Goal: Information Seeking & Learning: Learn about a topic

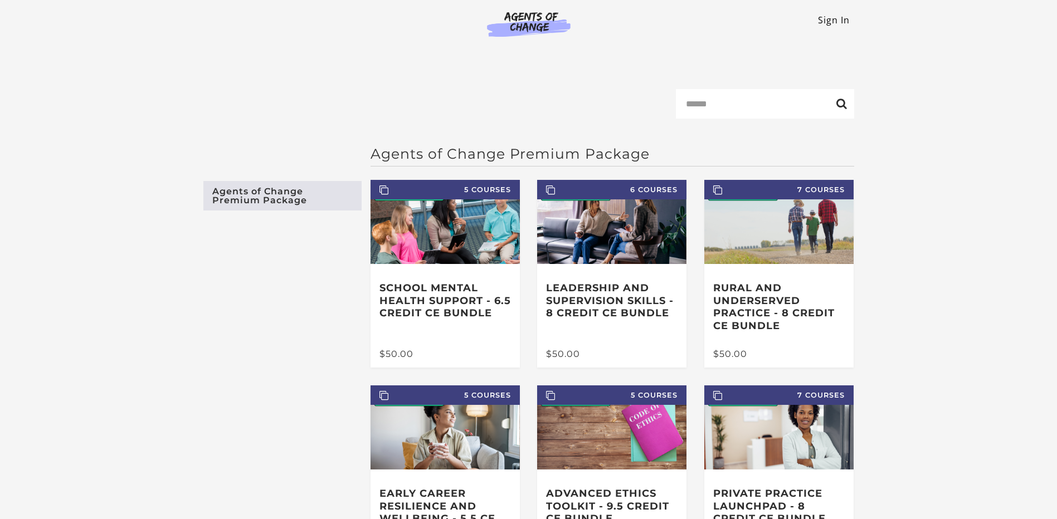
click at [818, 23] on link "Sign In" at bounding box center [834, 20] width 32 height 12
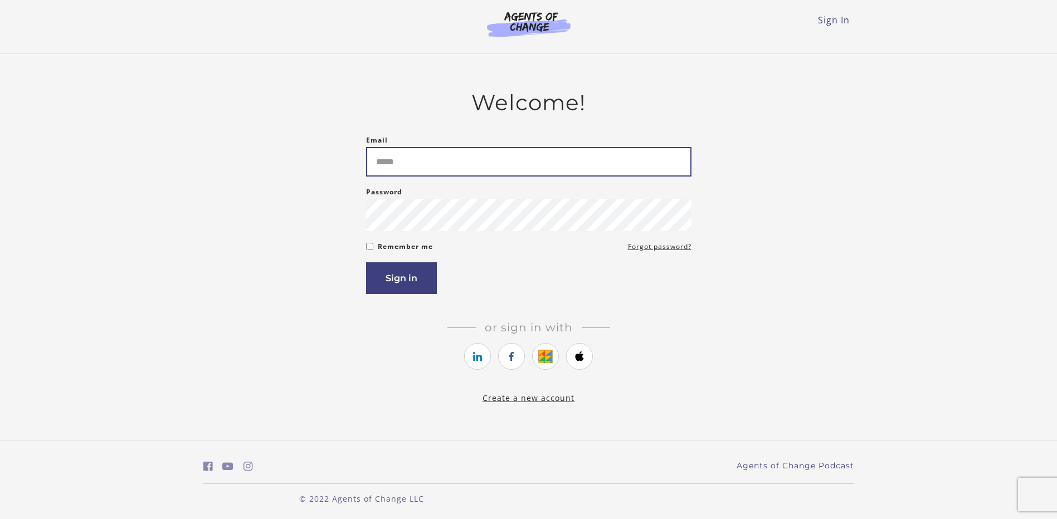
click at [401, 159] on input "Email" at bounding box center [528, 162] width 325 height 30
type input "**********"
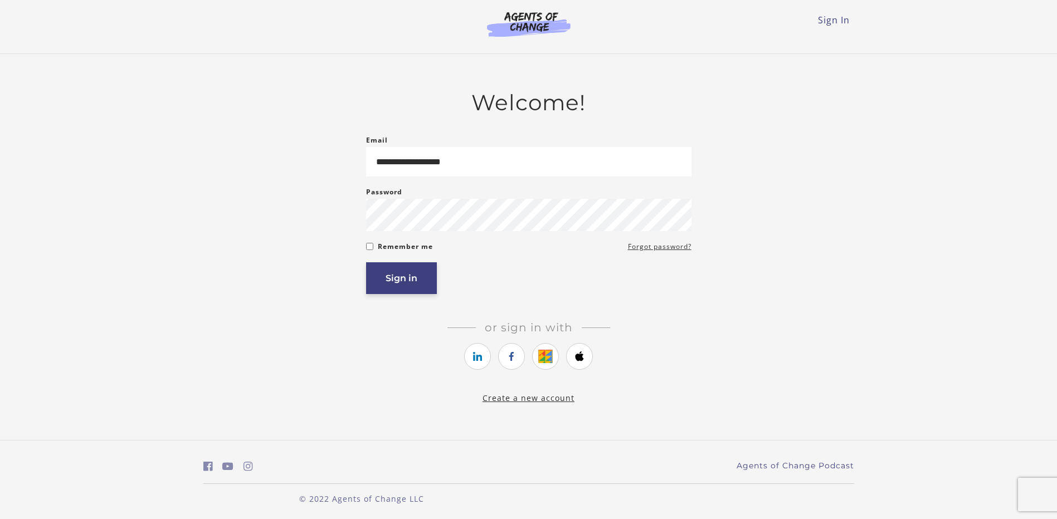
click at [409, 276] on button "Sign in" at bounding box center [401, 278] width 71 height 32
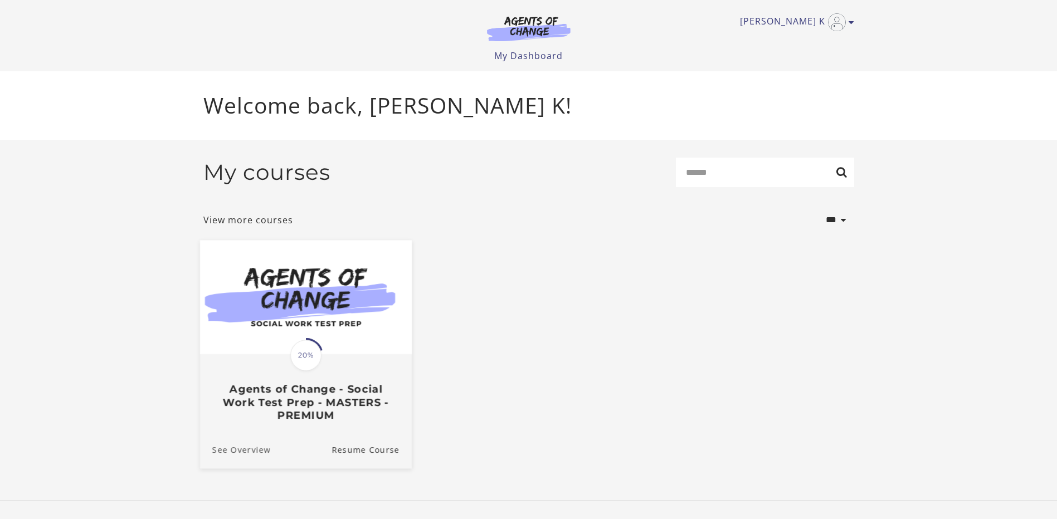
click at [245, 455] on link "See Overview" at bounding box center [234, 449] width 71 height 37
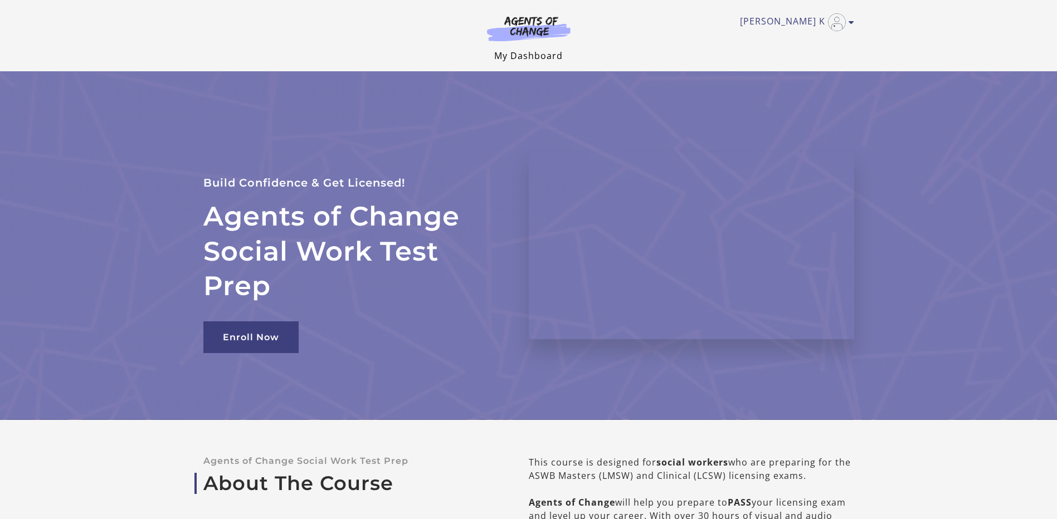
click at [512, 56] on link "My Dashboard" at bounding box center [528, 56] width 69 height 12
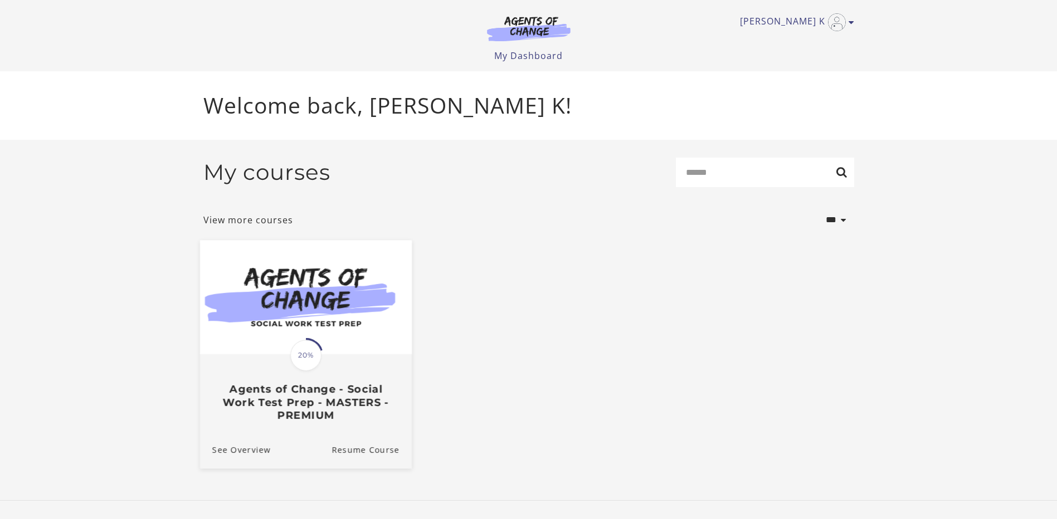
click at [267, 270] on img at bounding box center [305, 297] width 212 height 114
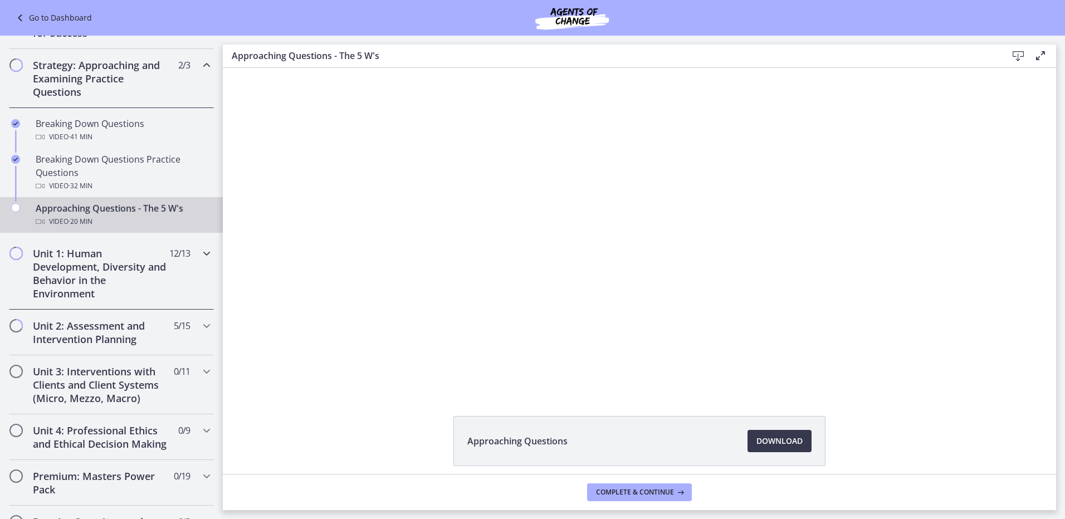
scroll to position [223, 0]
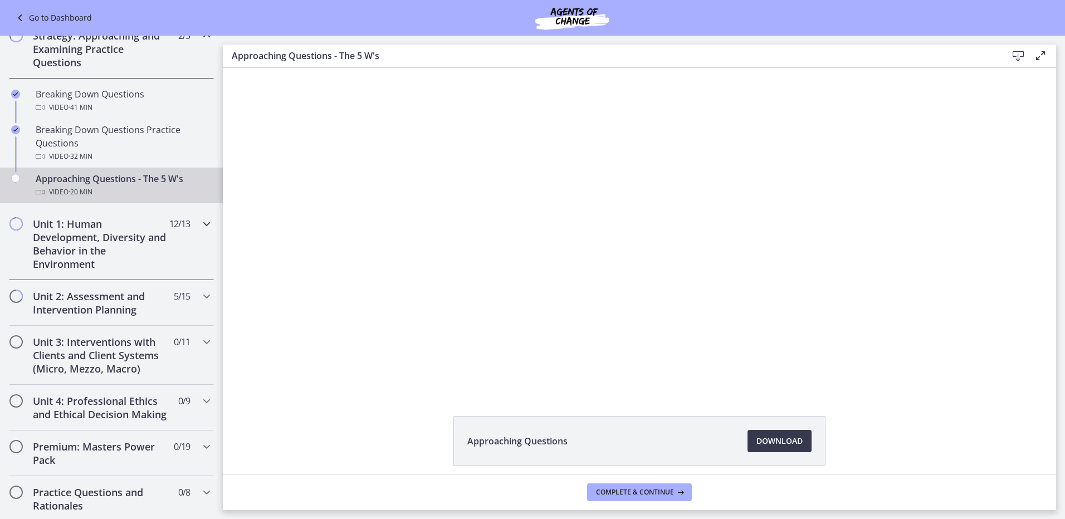
click at [202, 223] on icon "Chapters" at bounding box center [206, 223] width 13 height 13
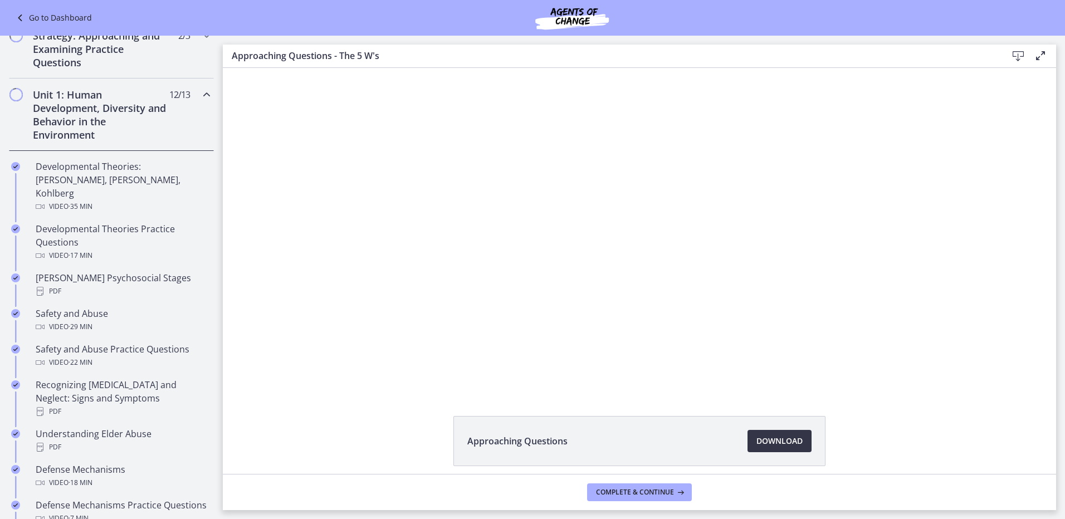
click at [748, 443] on link "Download Opens in a new window" at bounding box center [780, 441] width 64 height 22
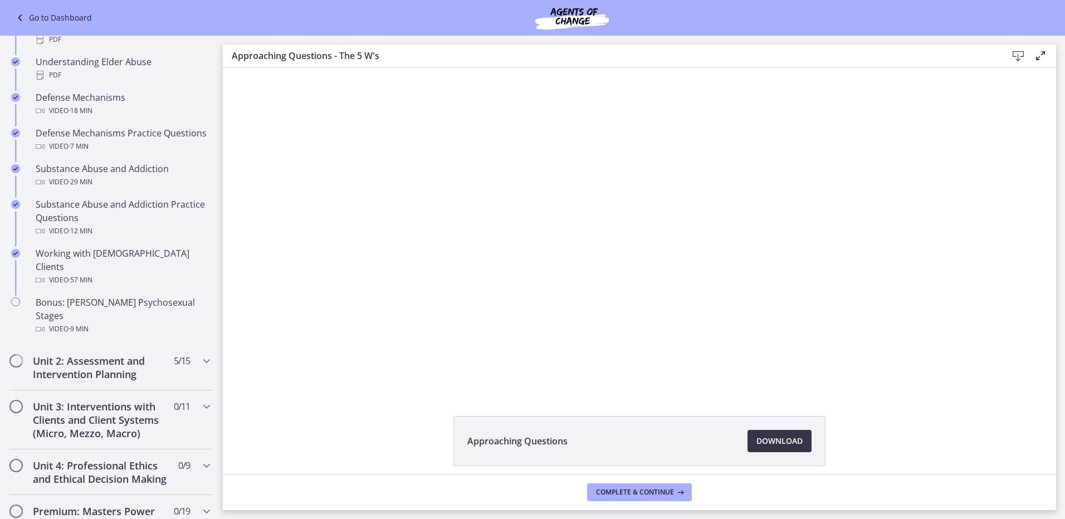
scroll to position [668, 0]
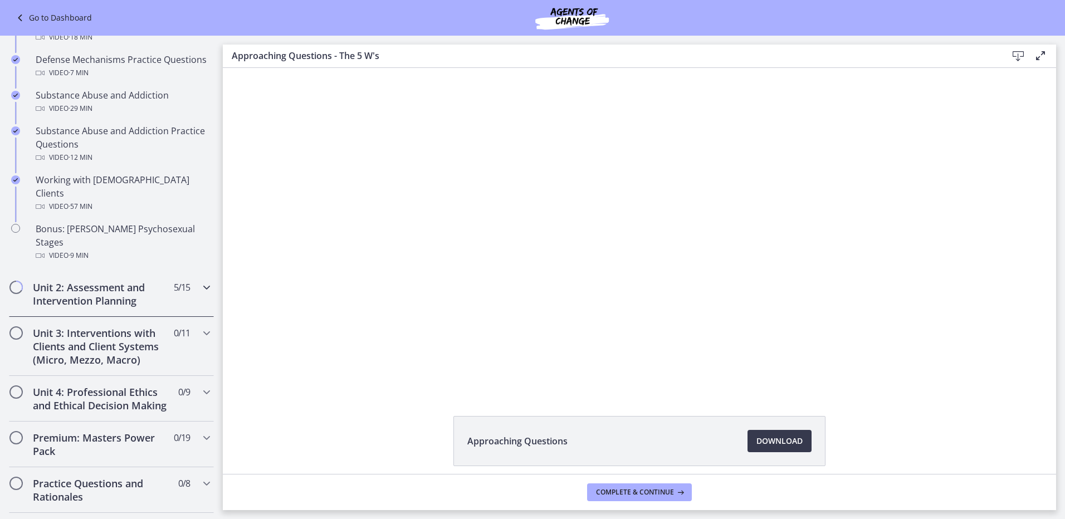
click at [200, 281] on icon "Chapters" at bounding box center [206, 287] width 13 height 13
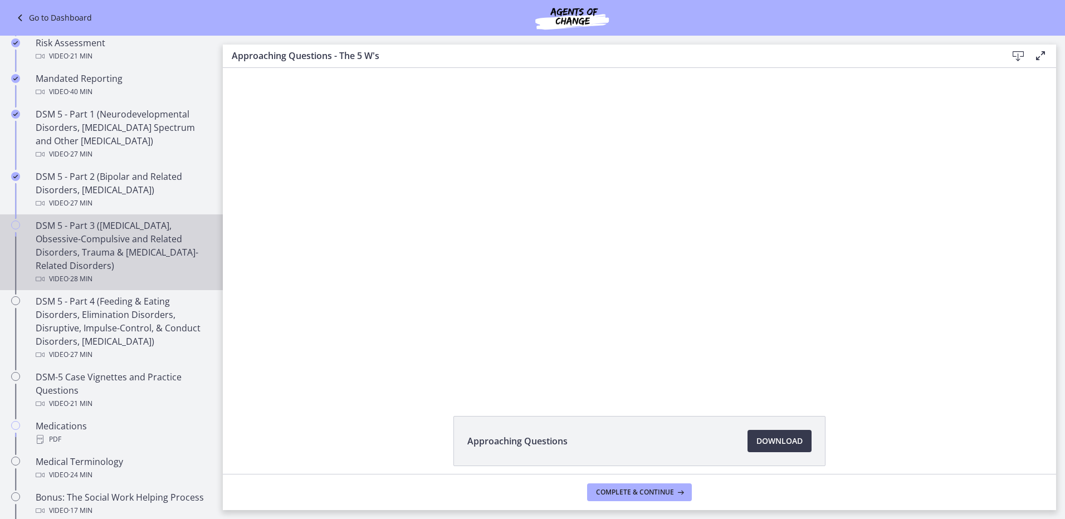
scroll to position [446, 0]
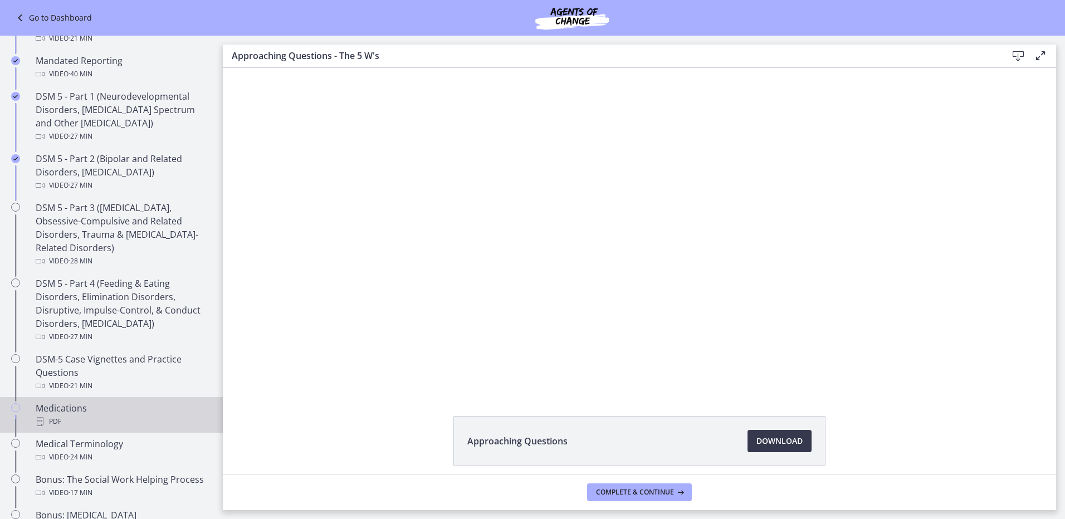
click at [68, 407] on div "Medications PDF" at bounding box center [123, 415] width 174 height 27
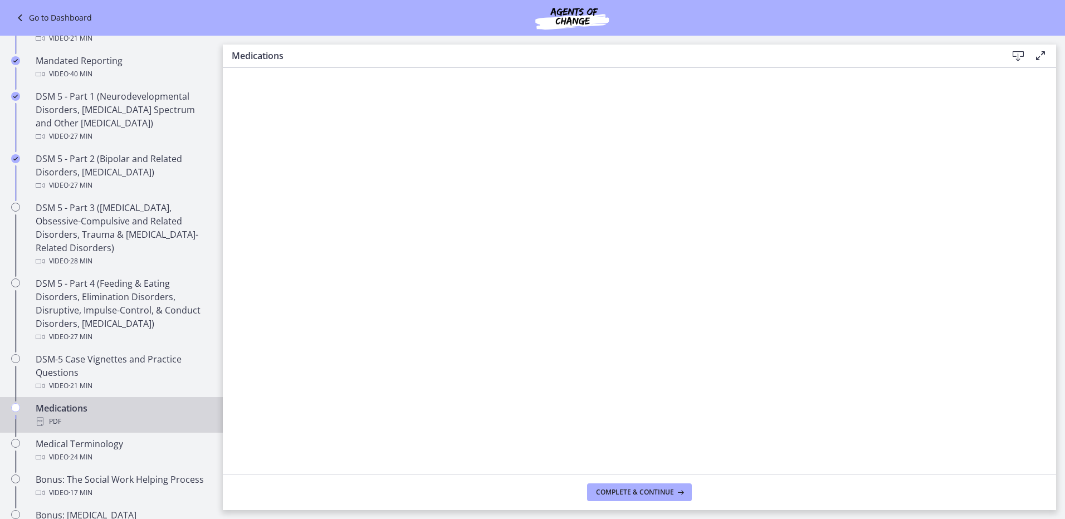
click at [1013, 55] on icon at bounding box center [1018, 56] width 13 height 13
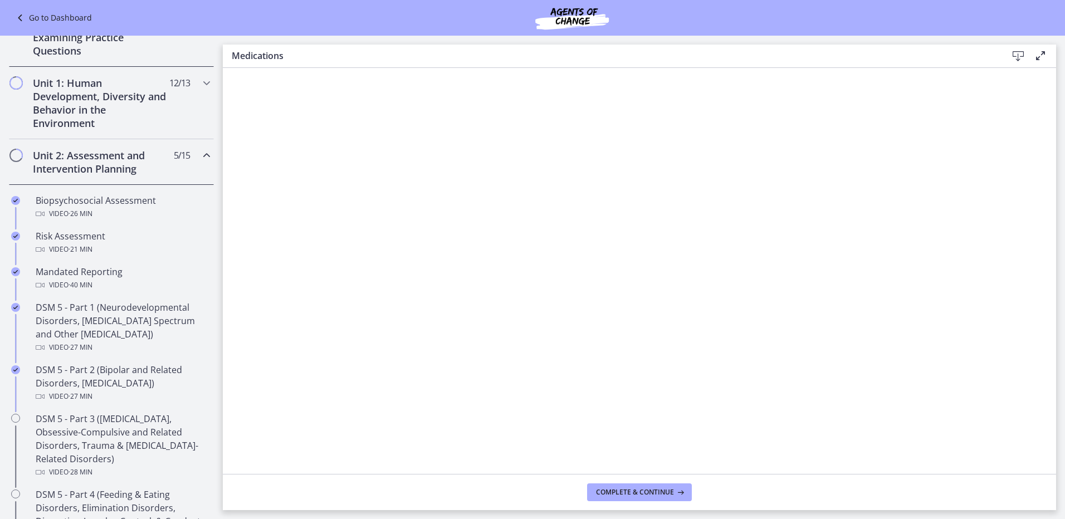
scroll to position [167, 0]
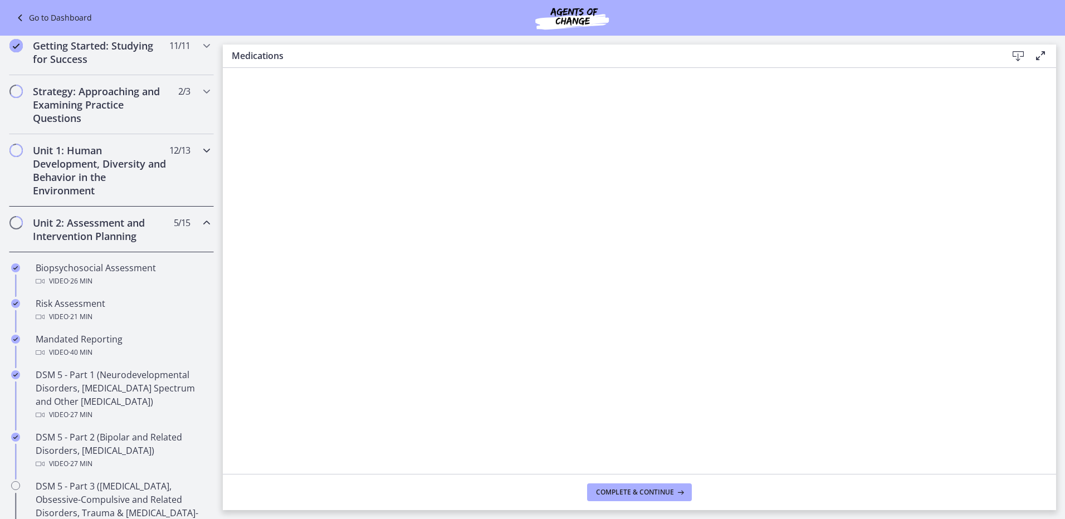
click at [200, 149] on icon "Chapters" at bounding box center [206, 150] width 13 height 13
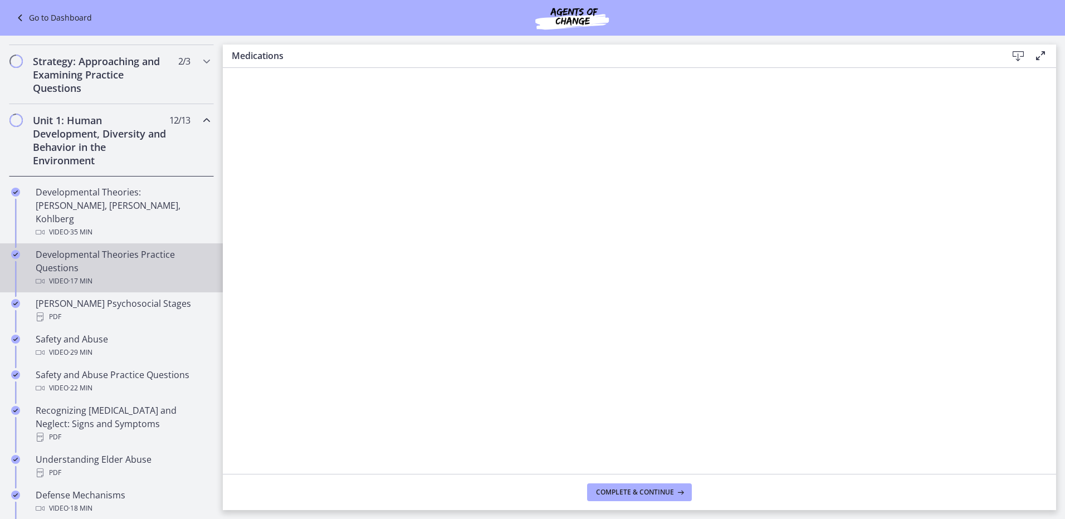
scroll to position [223, 0]
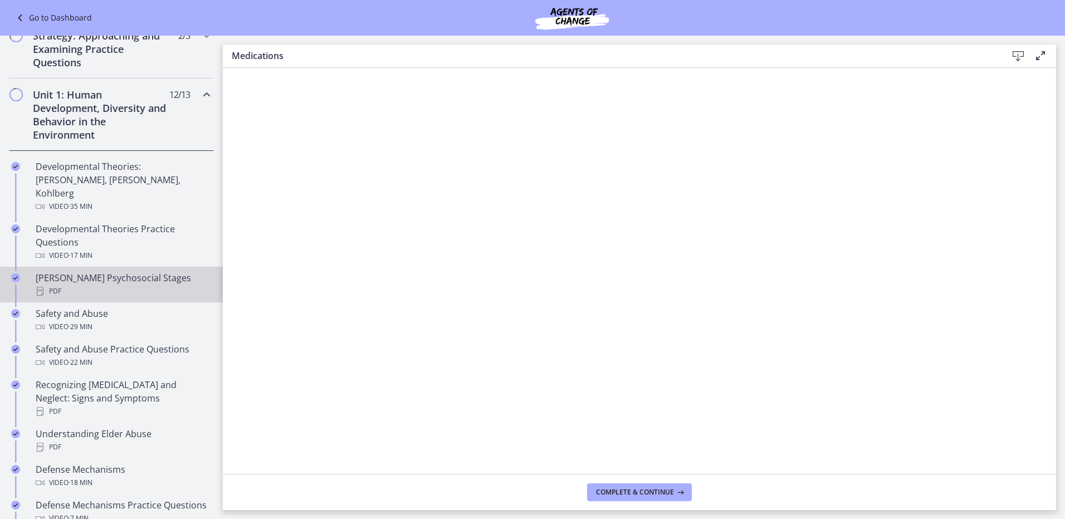
click at [145, 285] on div "PDF" at bounding box center [123, 291] width 174 height 13
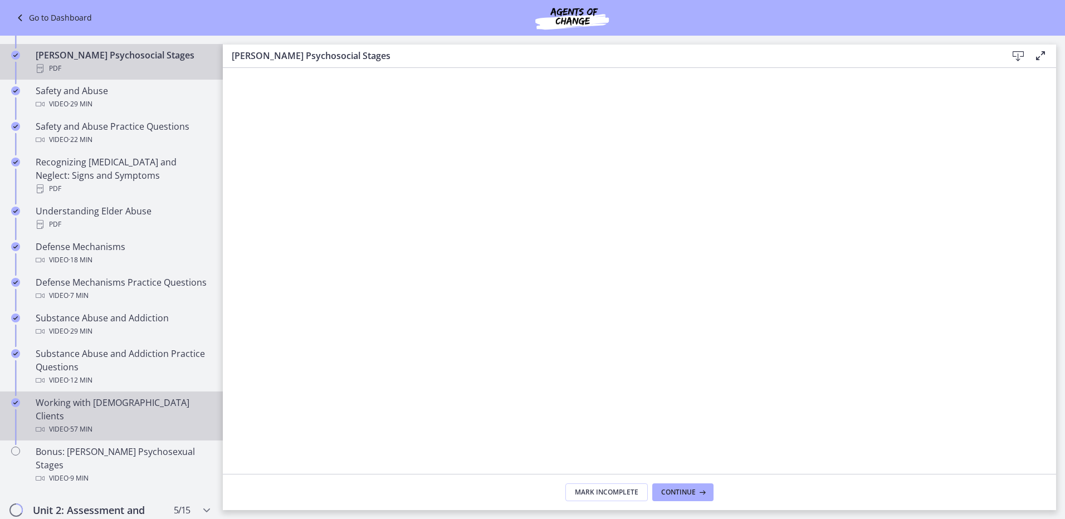
scroll to position [501, 0]
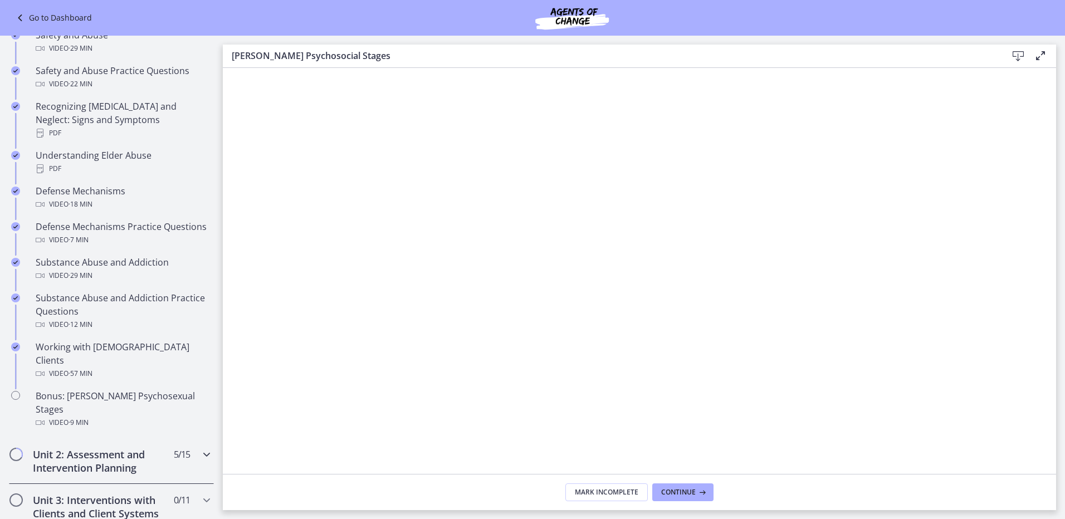
click at [200, 448] on icon "Chapters" at bounding box center [206, 454] width 13 height 13
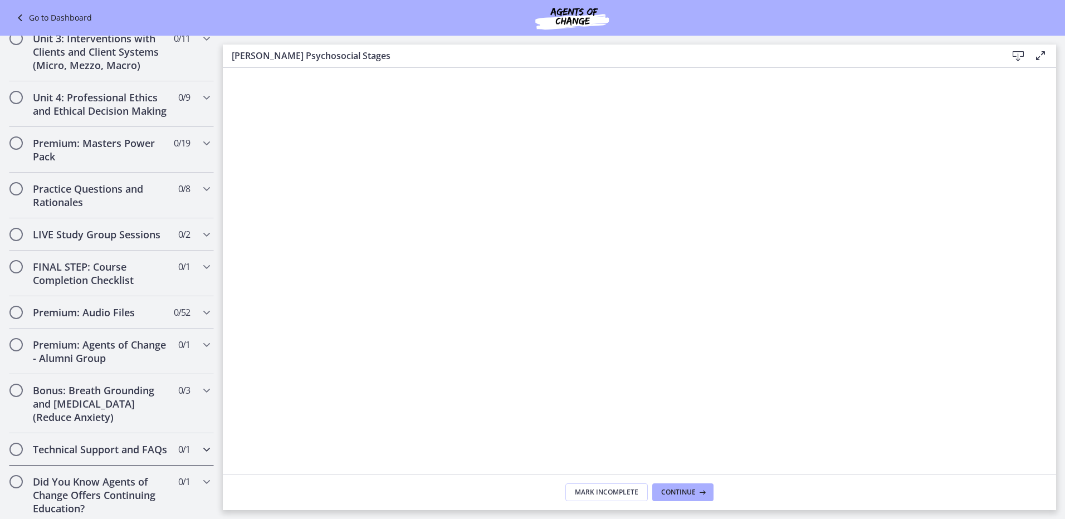
scroll to position [1051, 0]
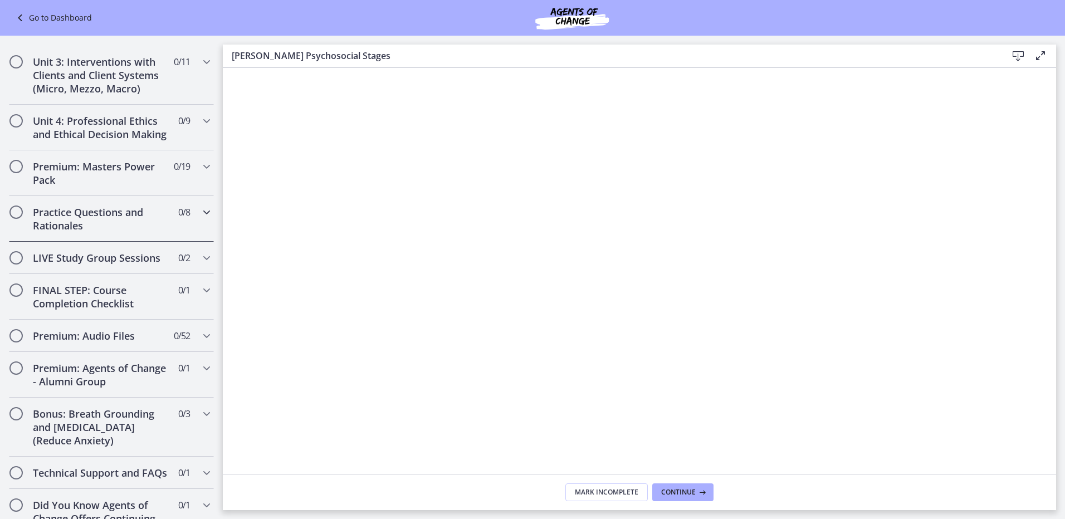
click at [200, 219] on icon "Chapters" at bounding box center [206, 212] width 13 height 13
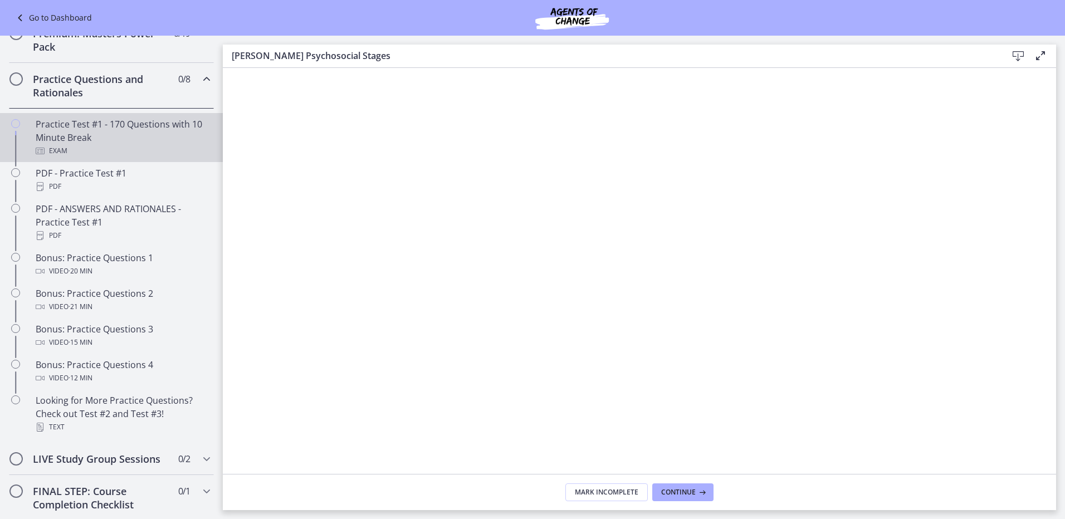
scroll to position [437, 0]
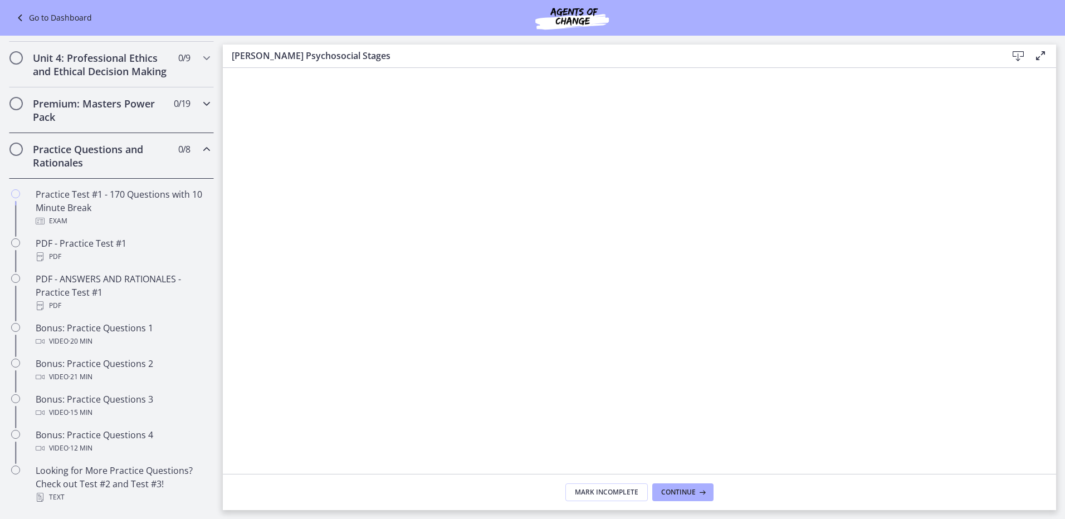
click at [200, 110] on icon "Chapters" at bounding box center [206, 103] width 13 height 13
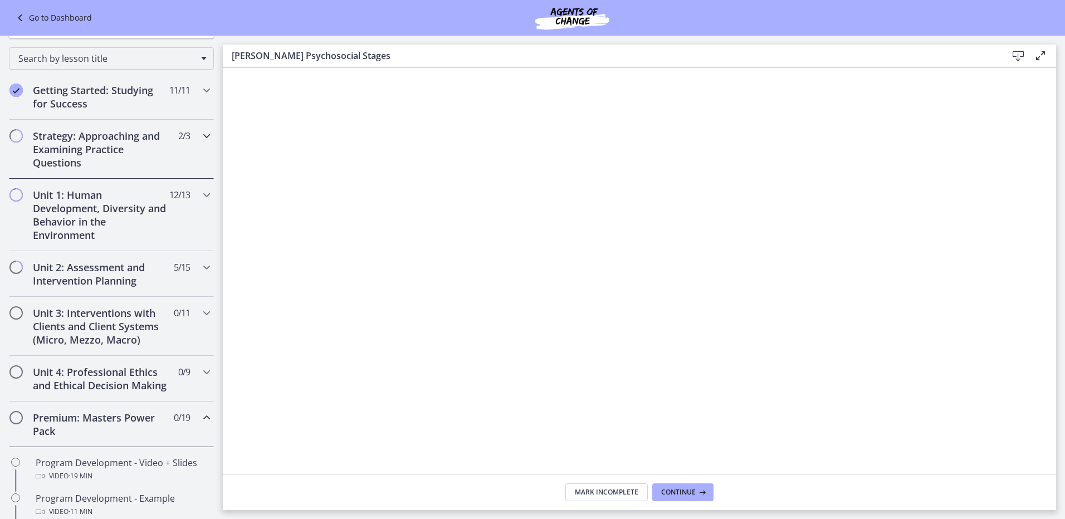
scroll to position [56, 0]
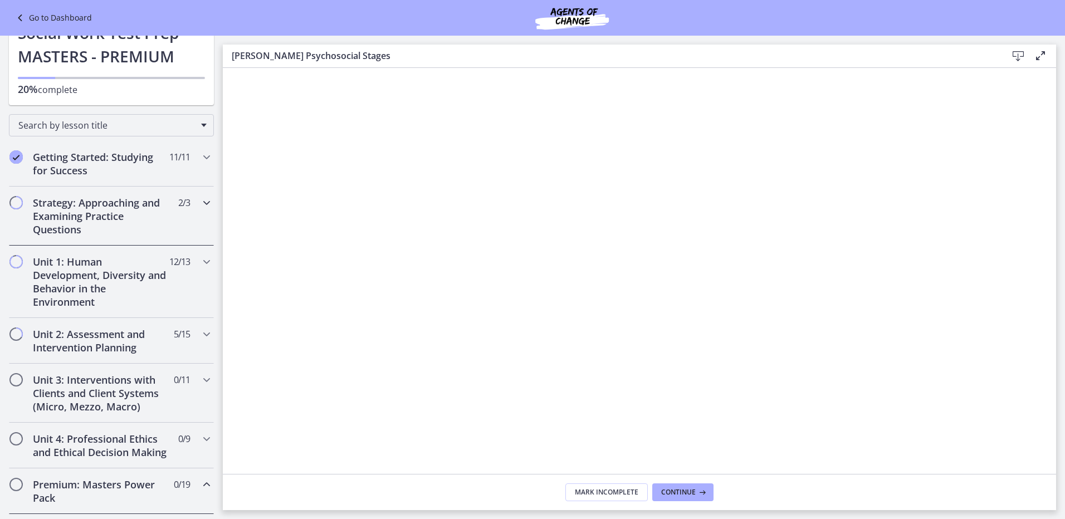
click at [19, 202] on span "Chapters" at bounding box center [16, 202] width 11 height 11
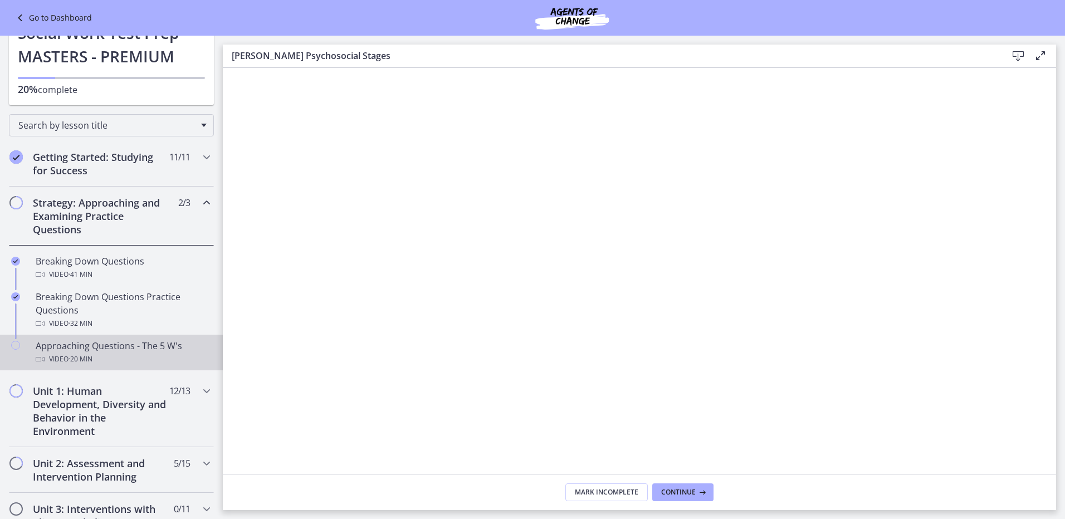
click at [17, 348] on icon "Chapters" at bounding box center [15, 345] width 9 height 9
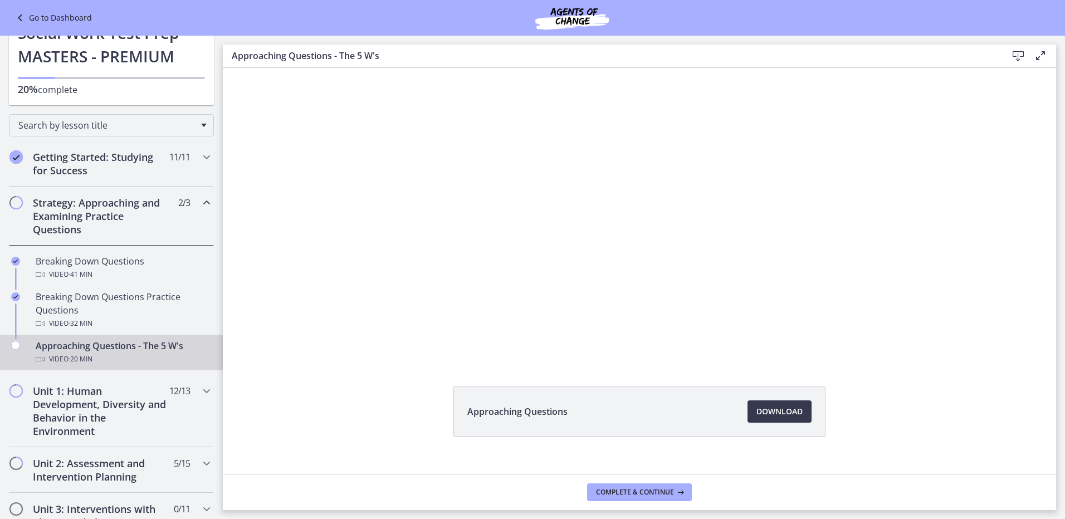
scroll to position [46, 0]
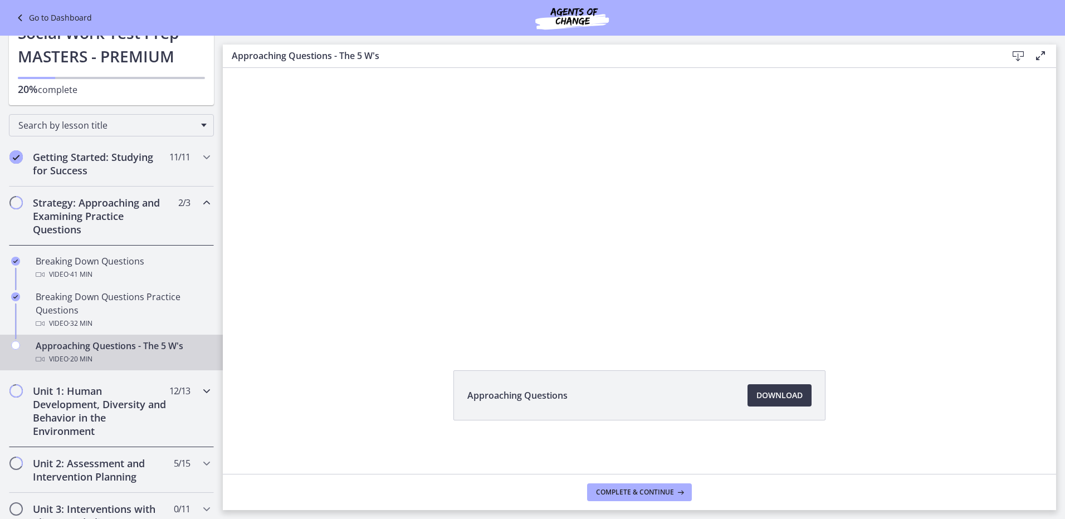
click at [202, 392] on icon "Chapters" at bounding box center [206, 390] width 13 height 13
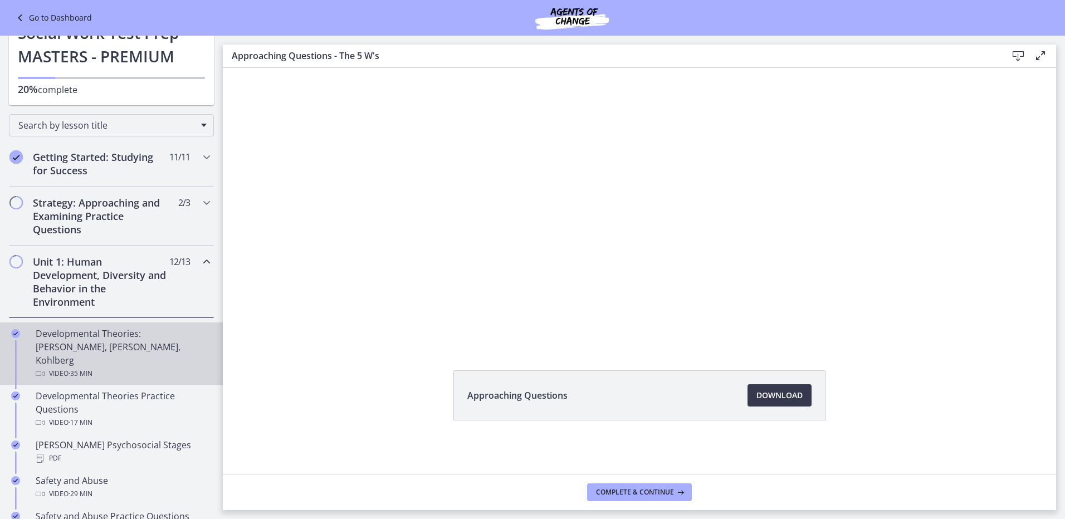
click at [130, 352] on div "Developmental Theories: [PERSON_NAME], [PERSON_NAME], Kohlberg Video · 35 min" at bounding box center [123, 353] width 174 height 53
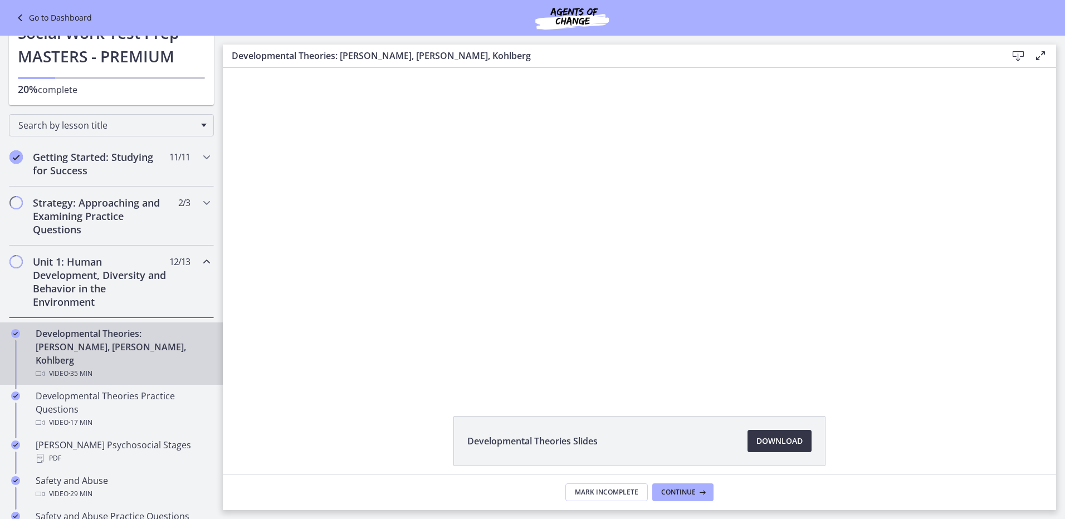
click at [780, 438] on span "Download Opens in a new window" at bounding box center [779, 440] width 46 height 13
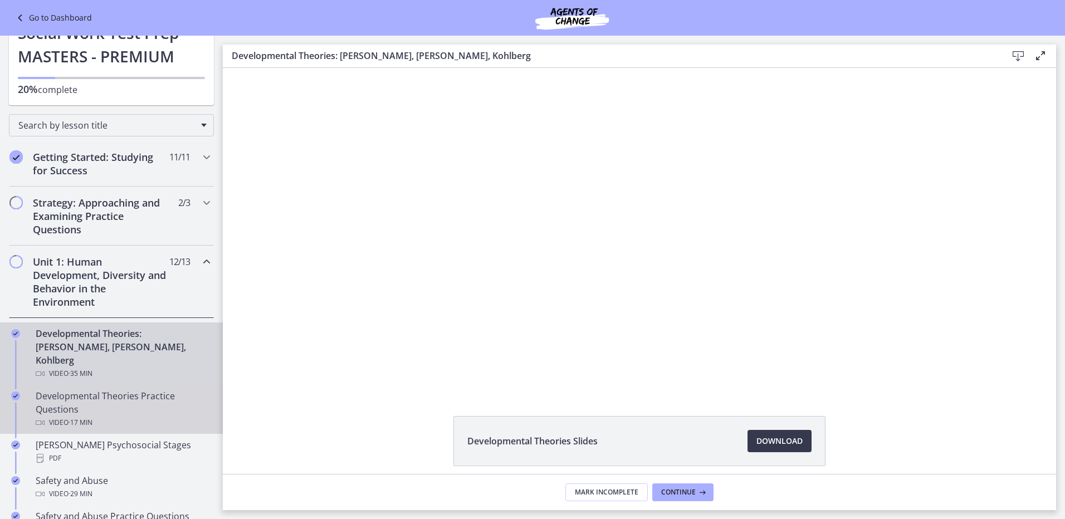
click at [104, 390] on div "Developmental Theories Practice Questions Video · 17 min" at bounding box center [123, 409] width 174 height 40
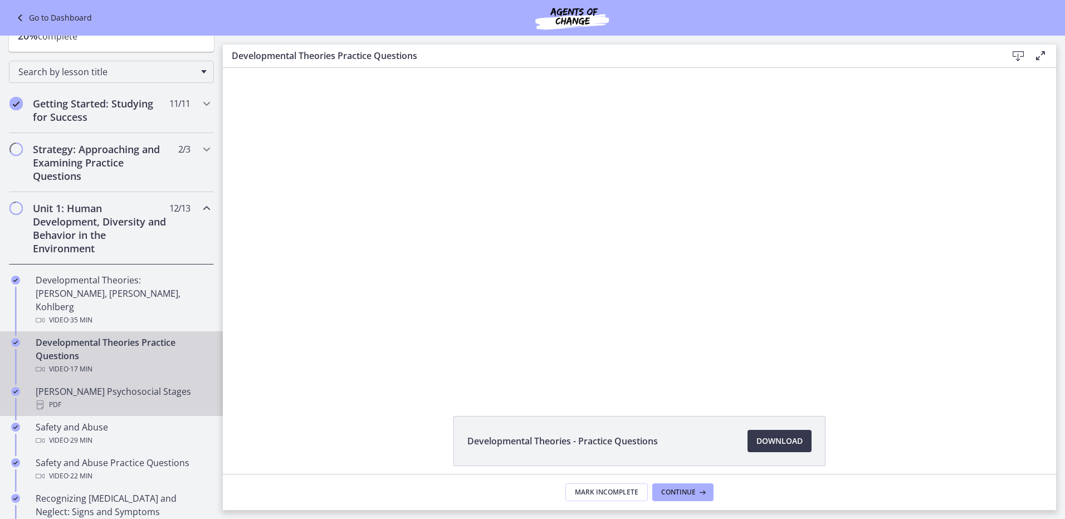
scroll to position [111, 0]
click at [130, 396] on div "PDF" at bounding box center [123, 402] width 174 height 13
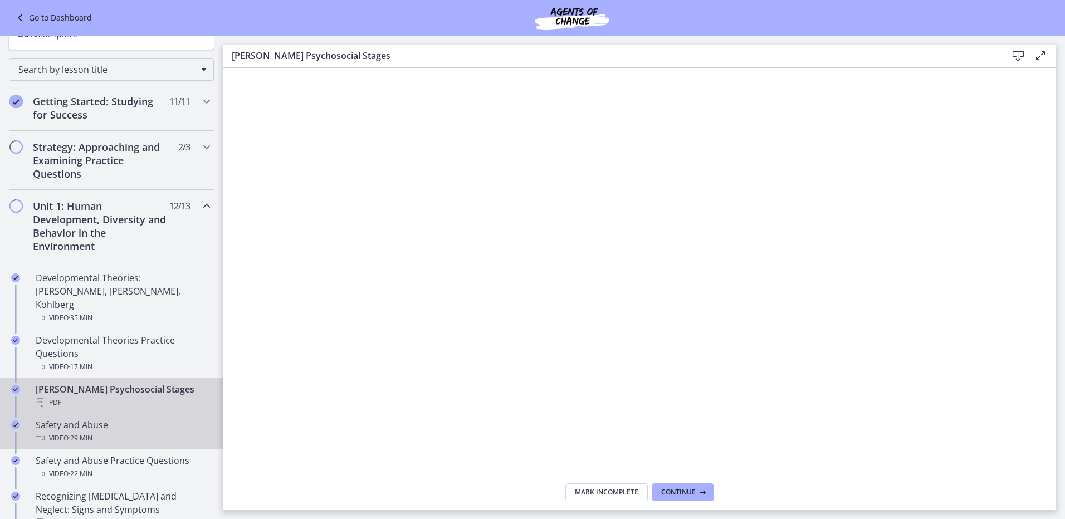
scroll to position [167, 0]
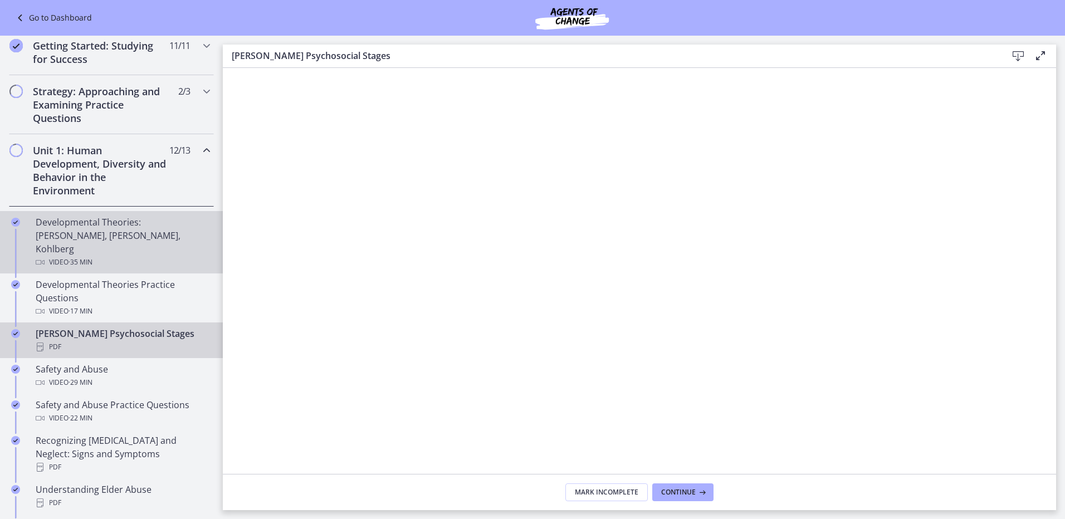
click at [121, 256] on div "Video · 35 min" at bounding box center [123, 262] width 174 height 13
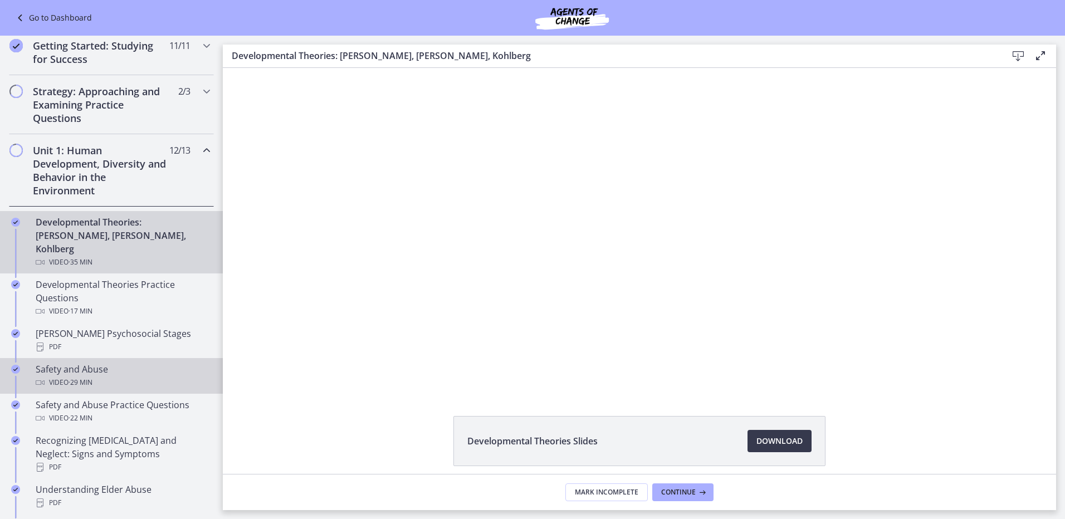
click at [120, 363] on div "Safety and Abuse Video · 29 min" at bounding box center [123, 376] width 174 height 27
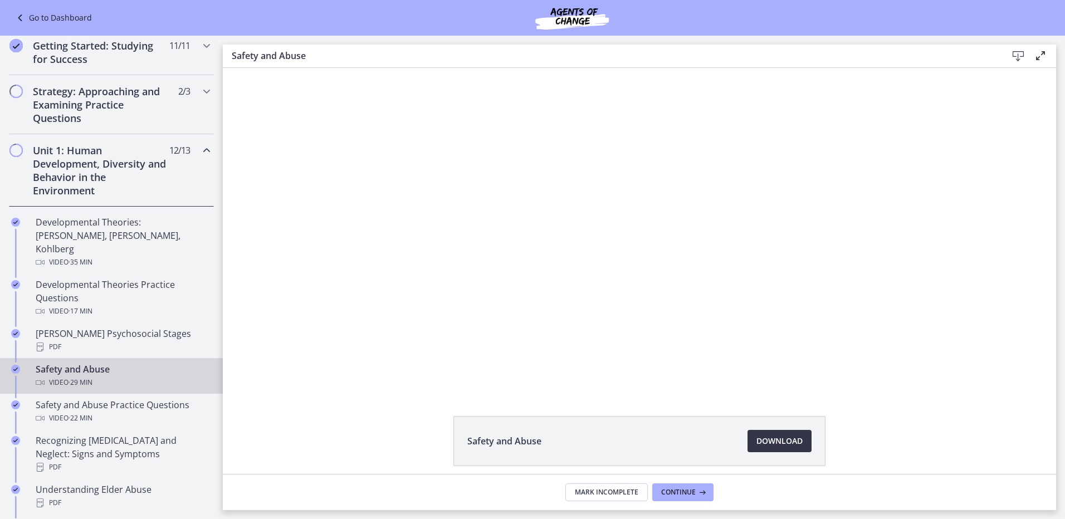
click at [770, 436] on span "Download Opens in a new window" at bounding box center [779, 440] width 46 height 13
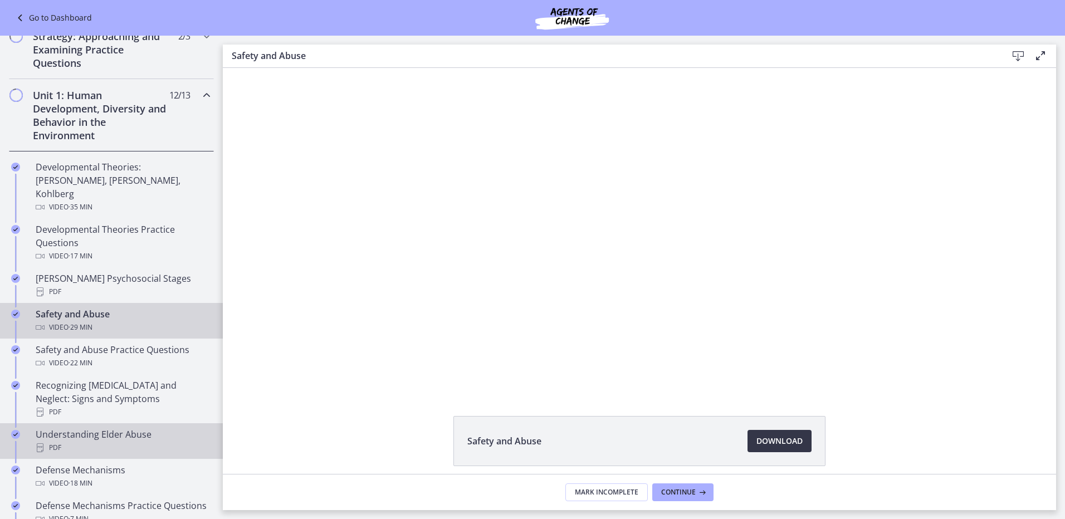
scroll to position [223, 0]
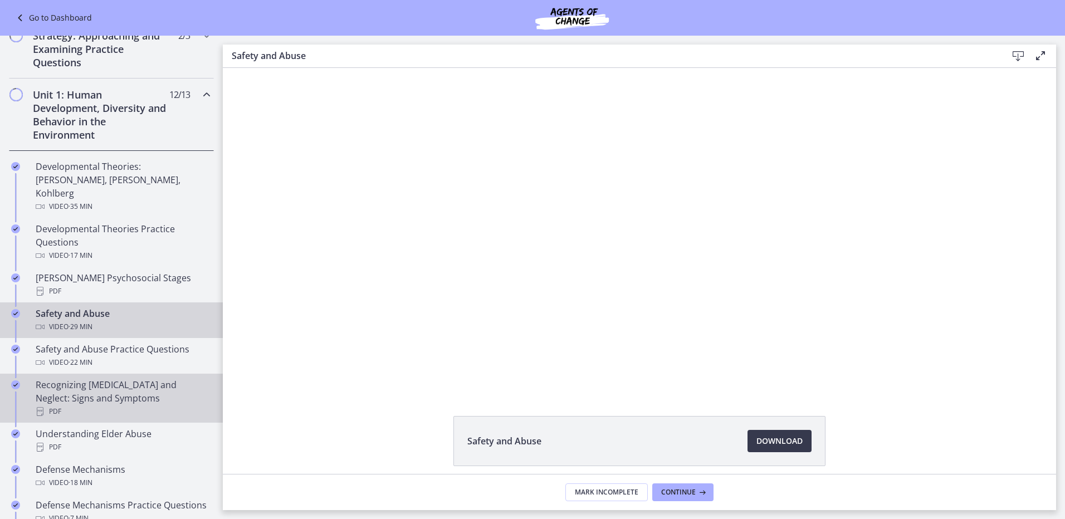
click at [134, 378] on div "Recognizing [MEDICAL_DATA] and Neglect: Signs and Symptoms PDF" at bounding box center [123, 398] width 174 height 40
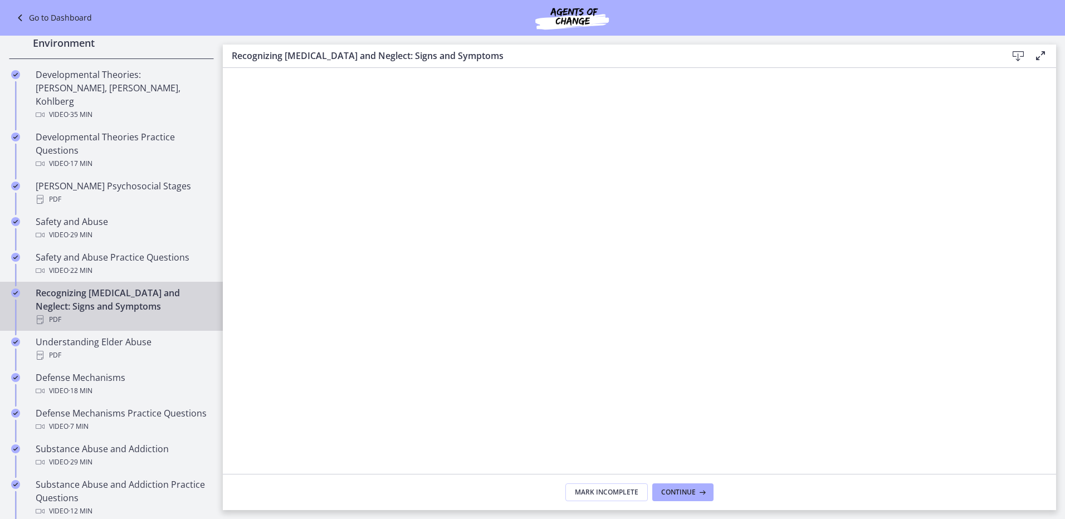
scroll to position [334, 0]
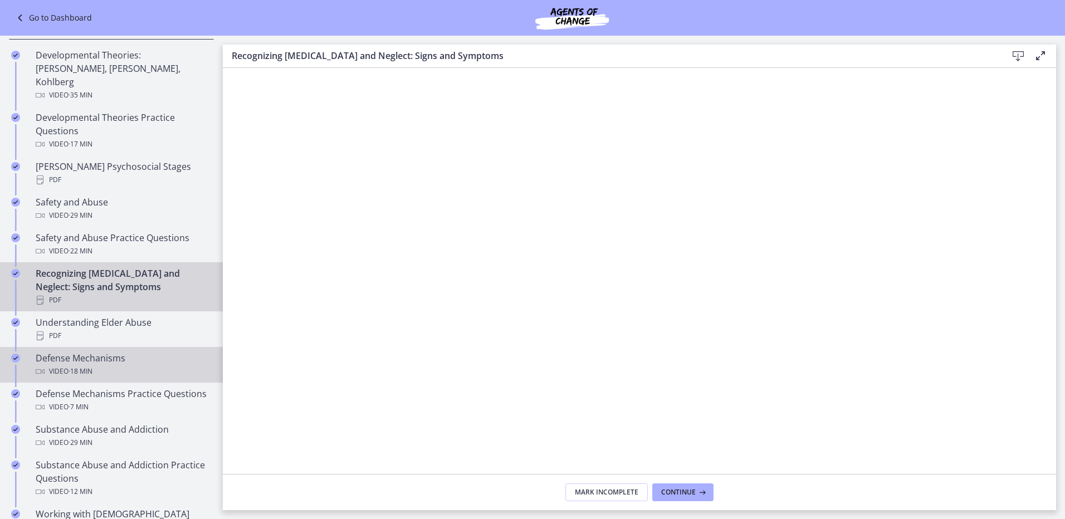
click at [133, 365] on div "Video · 18 min" at bounding box center [123, 371] width 174 height 13
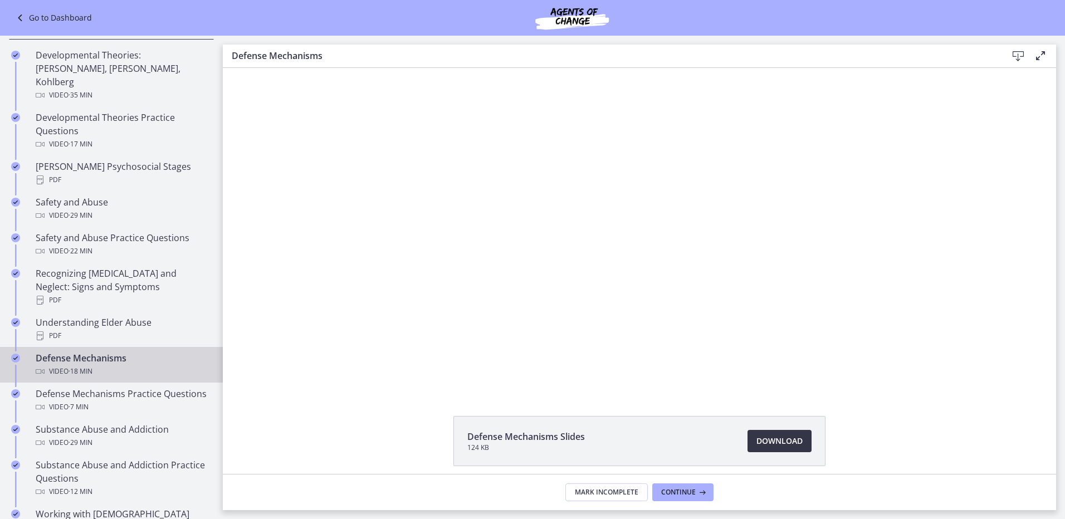
click at [748, 442] on link "Download Opens in a new window" at bounding box center [780, 441] width 64 height 22
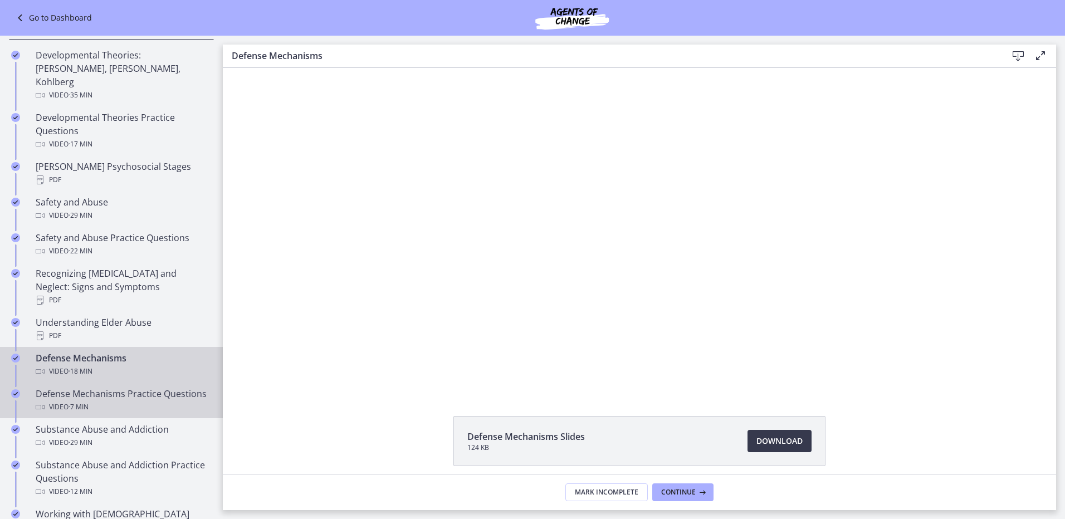
click at [129, 406] on div "Video · 7 min" at bounding box center [123, 407] width 174 height 13
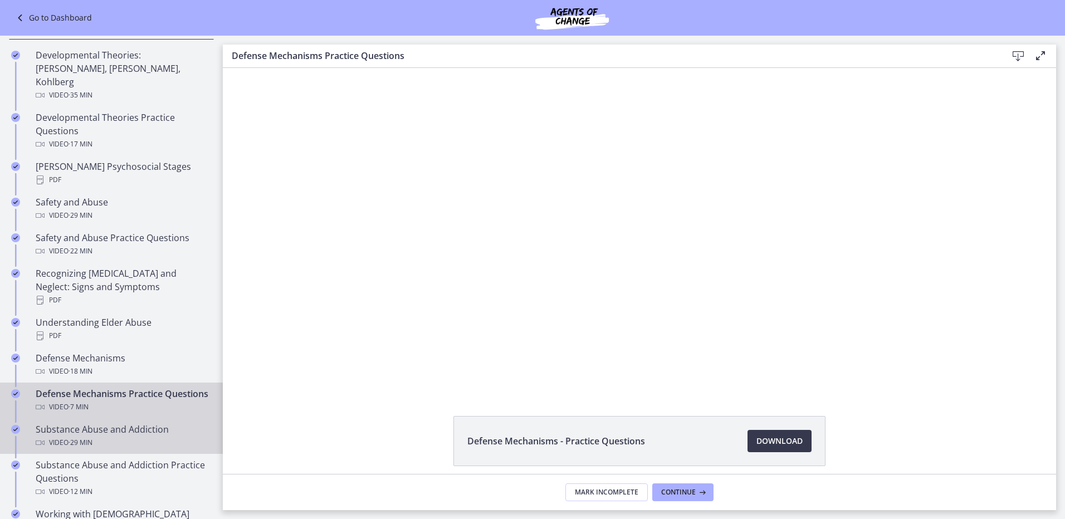
click at [115, 437] on div "Video · 29 min" at bounding box center [123, 442] width 174 height 13
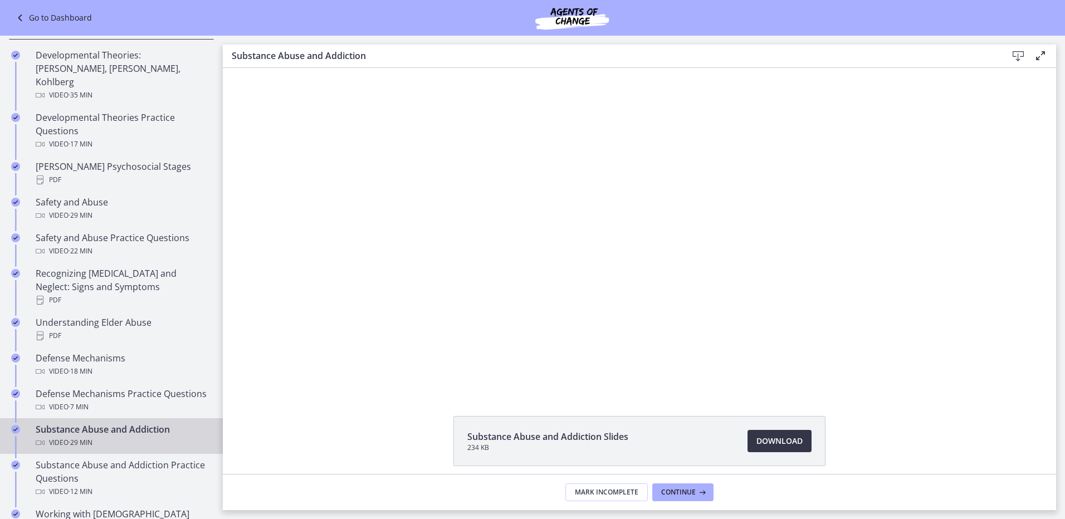
click at [768, 433] on link "Download Opens in a new window" at bounding box center [780, 441] width 64 height 22
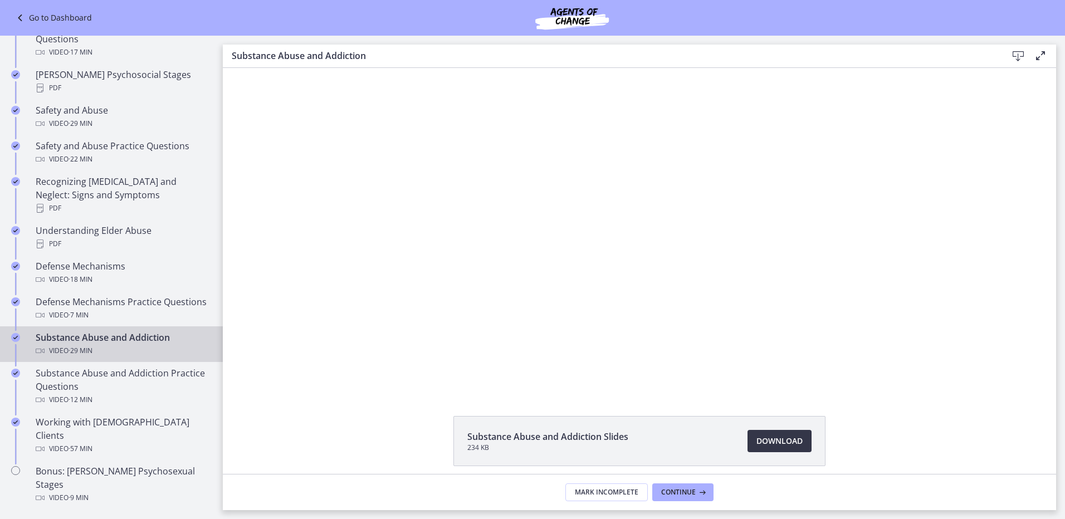
scroll to position [501, 0]
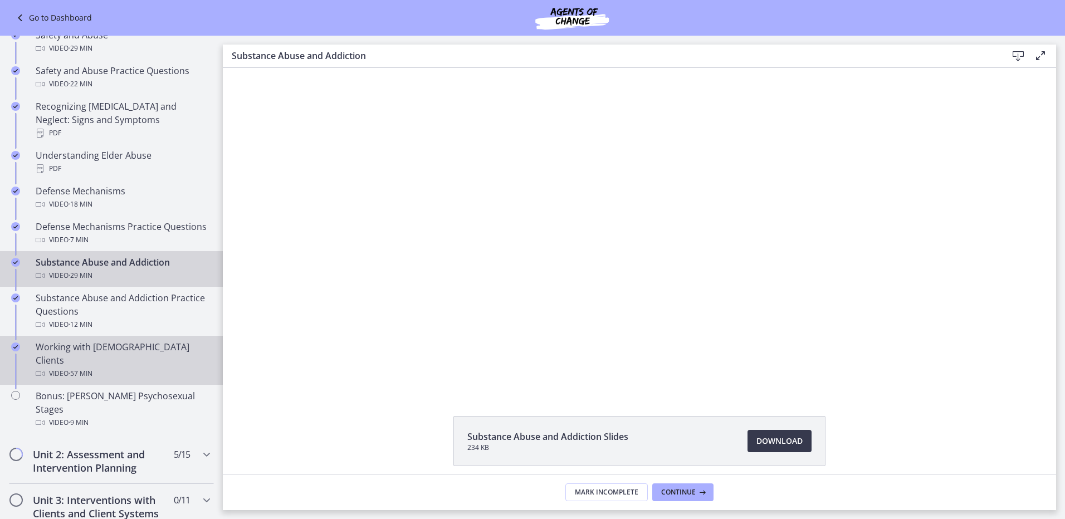
click at [138, 367] on div "Video · 57 min" at bounding box center [123, 373] width 174 height 13
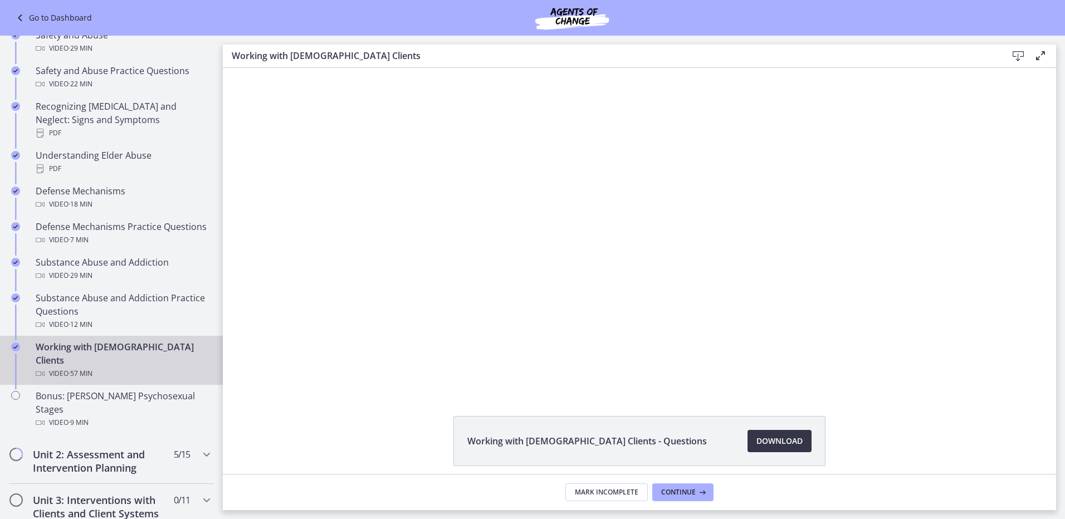
click at [769, 432] on link "Download Opens in a new window" at bounding box center [780, 441] width 64 height 22
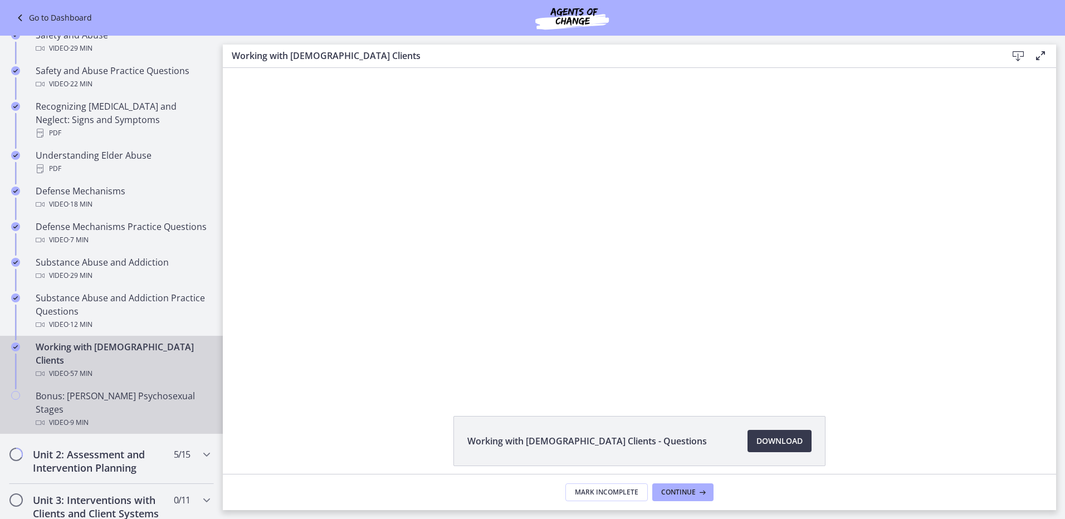
click at [145, 389] on div "Bonus: [PERSON_NAME] Psychosexual Stages Video · 9 min" at bounding box center [123, 409] width 174 height 40
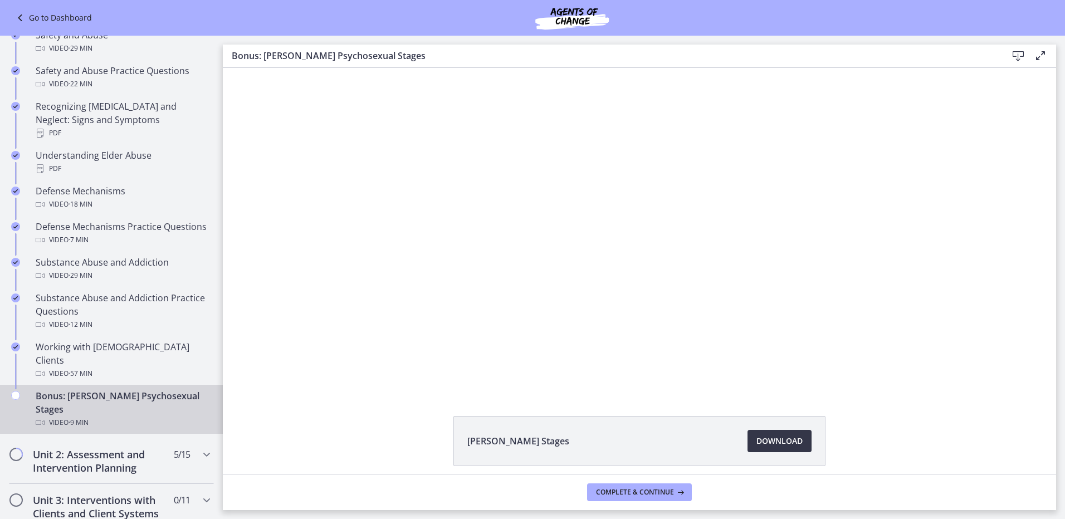
click at [781, 443] on span "Download Opens in a new window" at bounding box center [779, 440] width 46 height 13
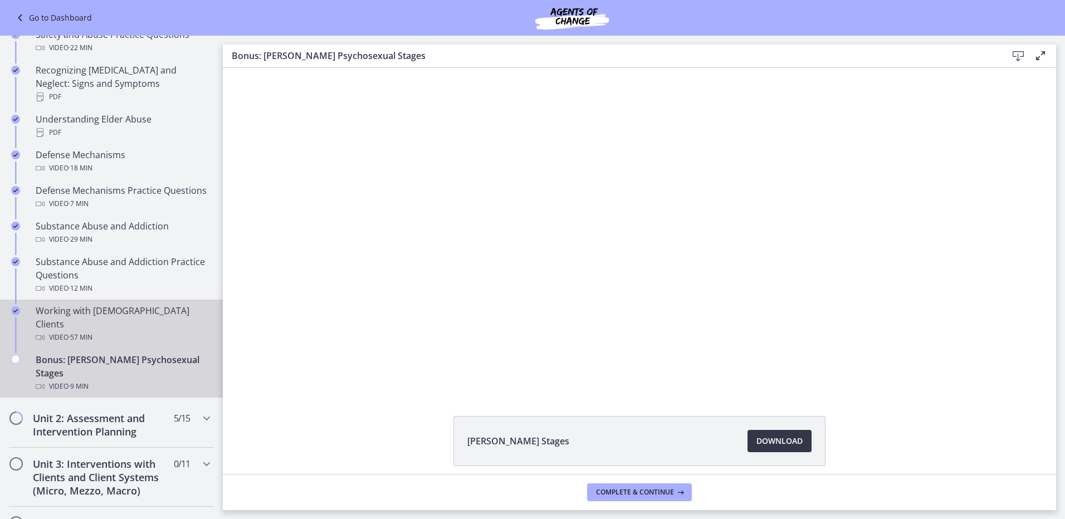
scroll to position [557, 0]
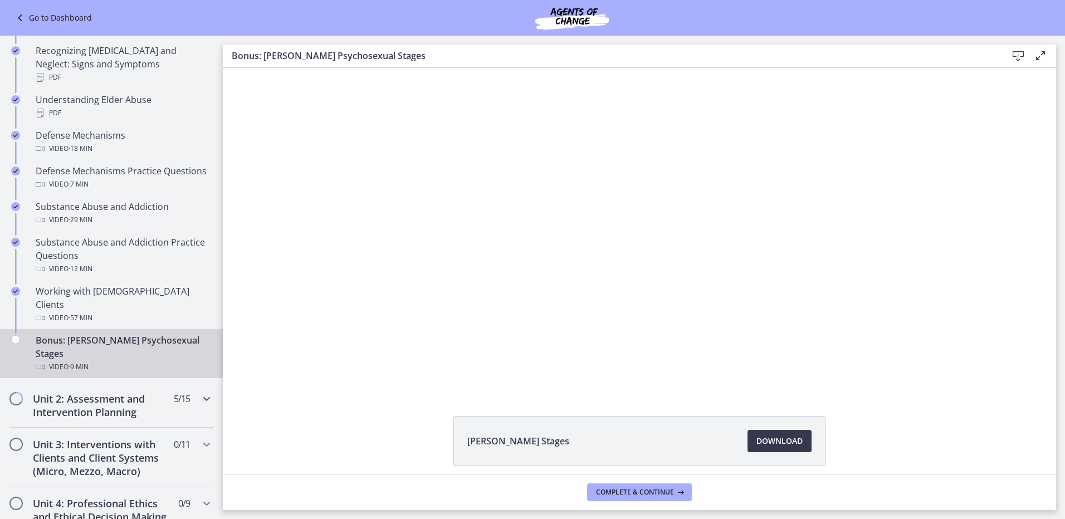
click at [200, 392] on icon "Chapters" at bounding box center [206, 398] width 13 height 13
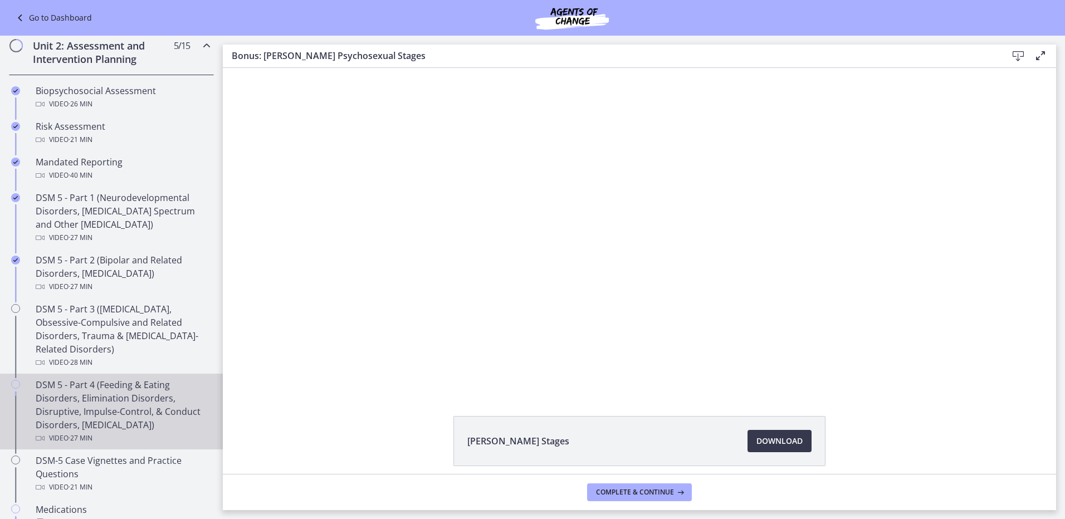
scroll to position [279, 0]
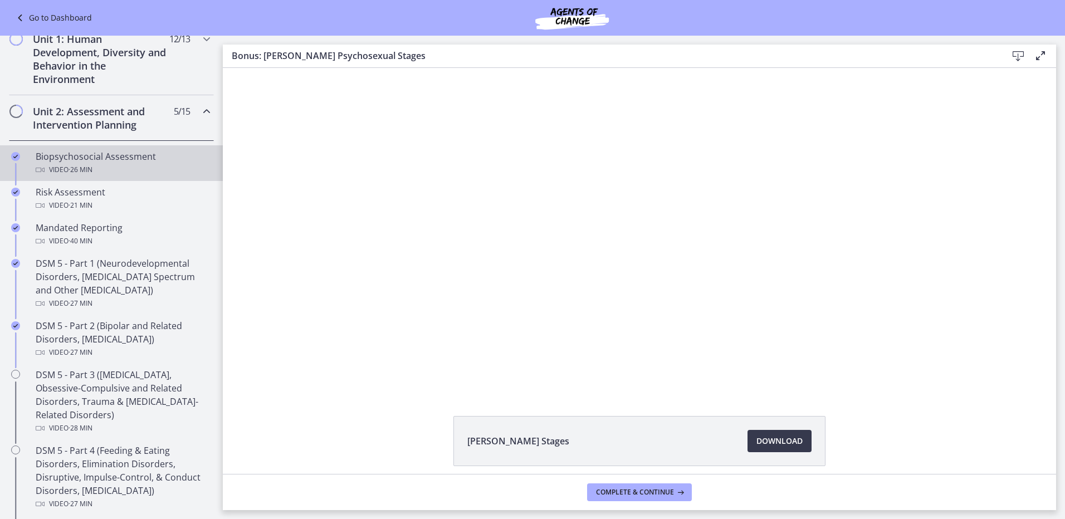
click at [153, 172] on div "Video · 26 min" at bounding box center [123, 169] width 174 height 13
click at [758, 446] on span "Download Opens in a new window" at bounding box center [779, 440] width 46 height 13
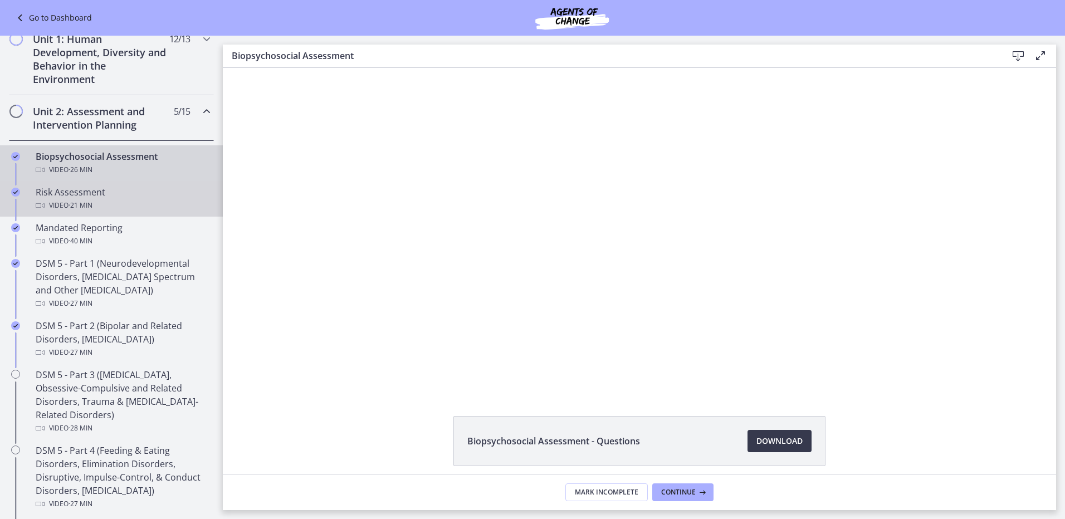
click at [92, 206] on span "· 21 min" at bounding box center [81, 205] width 24 height 13
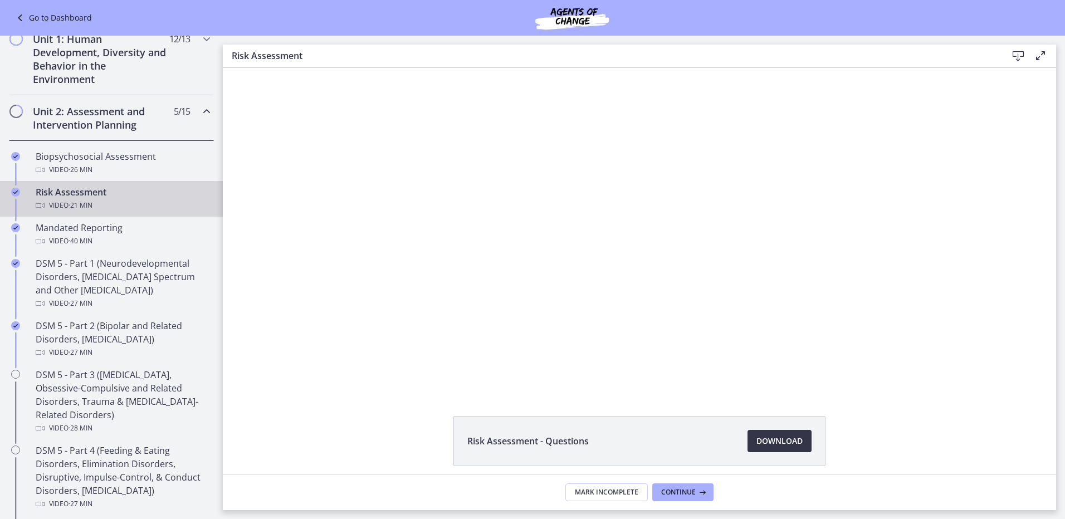
click at [770, 441] on span "Download Opens in a new window" at bounding box center [779, 440] width 46 height 13
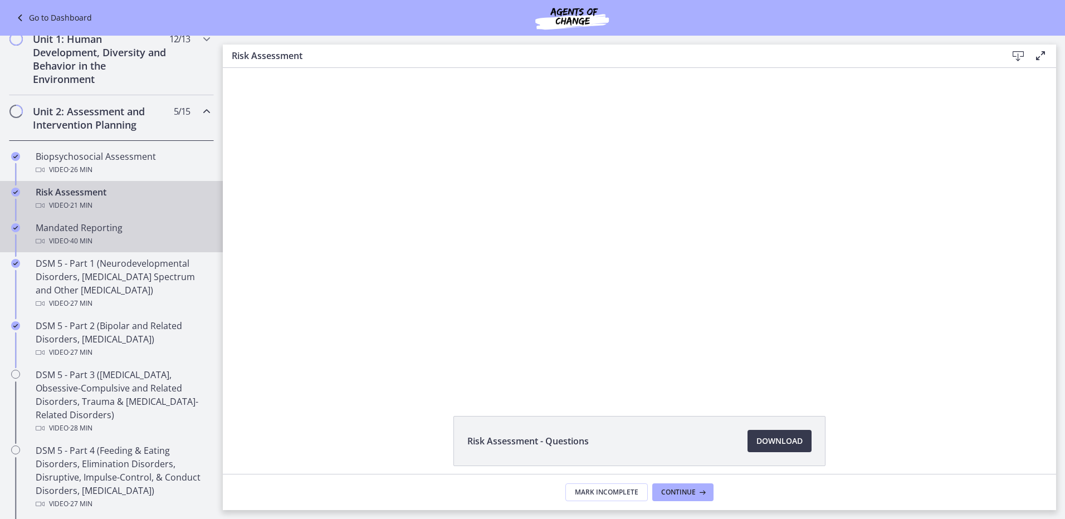
click at [115, 235] on div "Video · 40 min" at bounding box center [123, 241] width 174 height 13
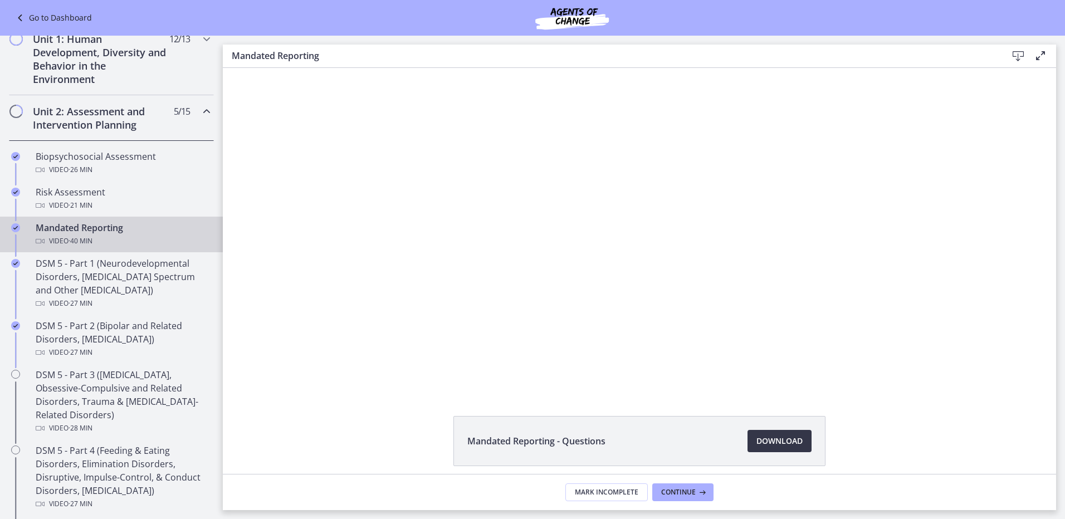
click at [770, 441] on span "Download Opens in a new window" at bounding box center [779, 440] width 46 height 13
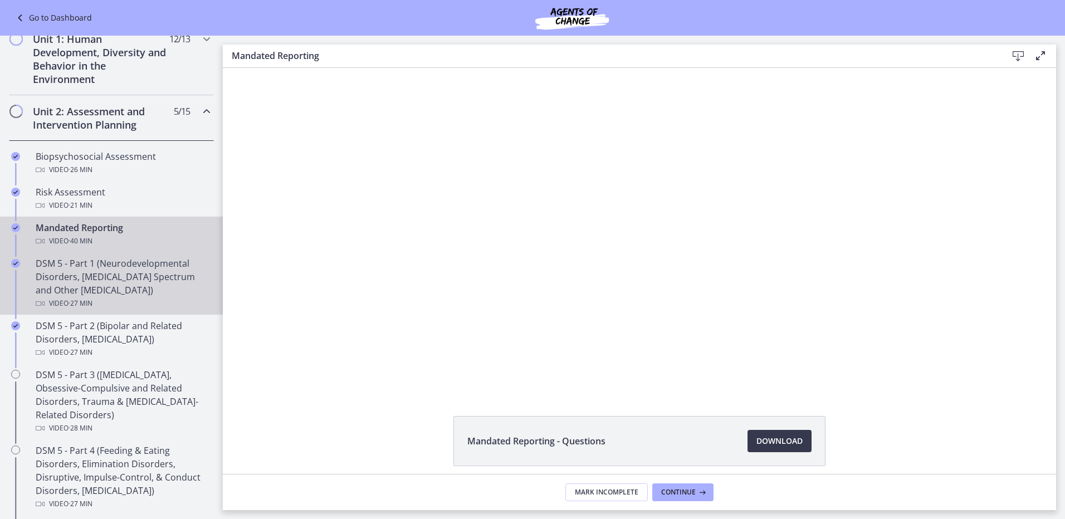
click at [148, 279] on div "DSM 5 - Part 1 (Neurodevelopmental Disorders, [MEDICAL_DATA] Spectrum and Other…" at bounding box center [123, 283] width 174 height 53
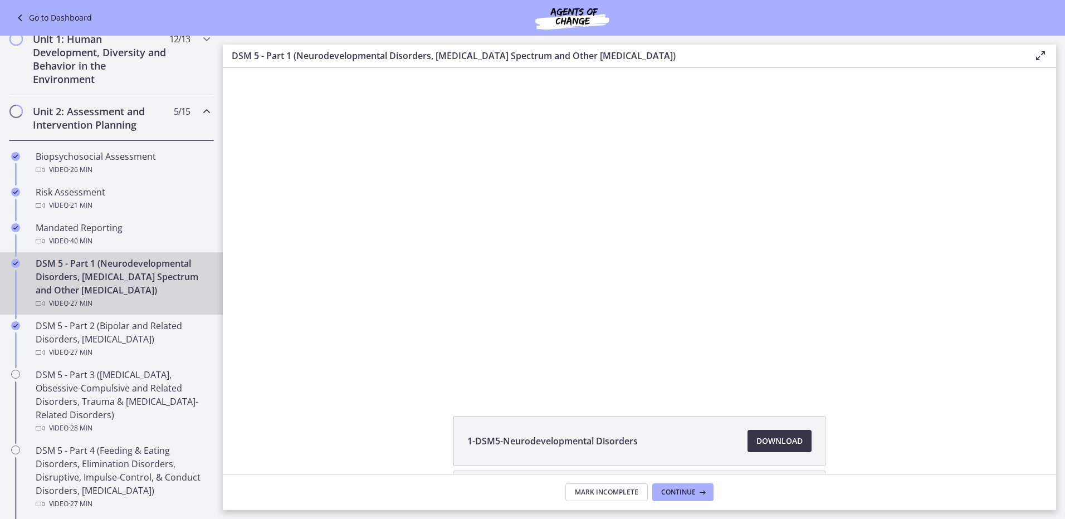
click at [763, 440] on span "Download Opens in a new window" at bounding box center [779, 440] width 46 height 13
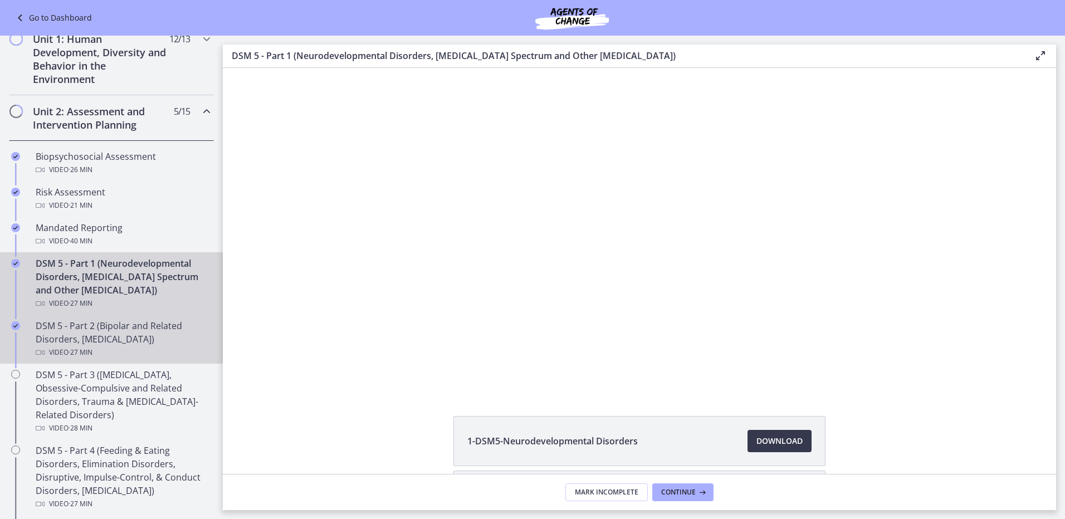
click at [124, 324] on div "DSM 5 - Part 2 (Bipolar and Related Disorders, [MEDICAL_DATA]) Video · 27 min" at bounding box center [123, 339] width 174 height 40
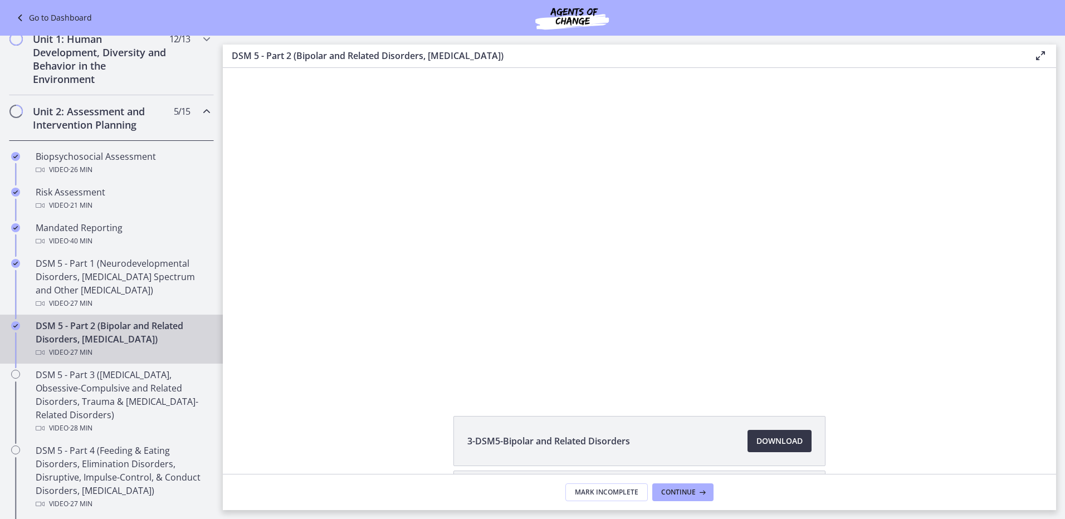
click at [769, 445] on span "Download Opens in a new window" at bounding box center [779, 440] width 46 height 13
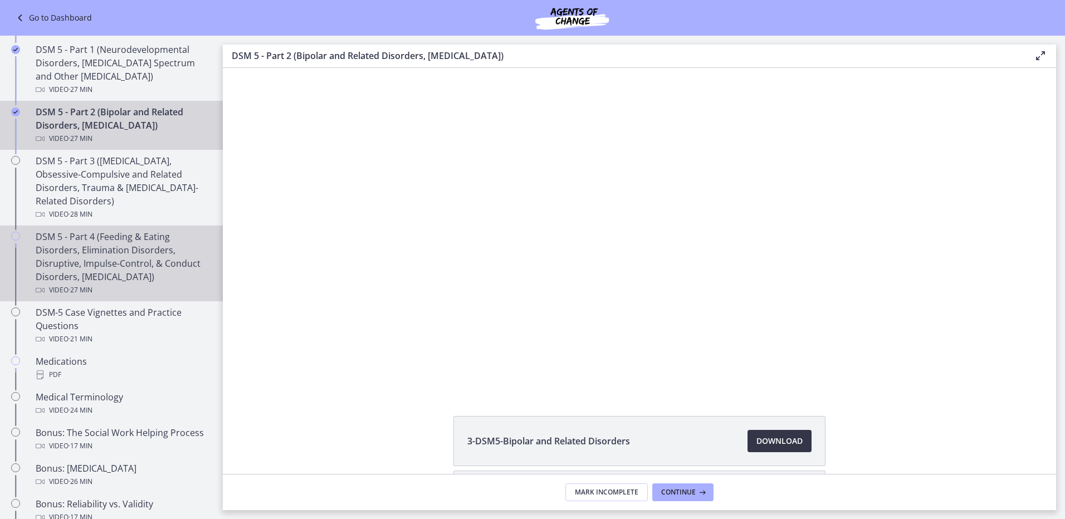
scroll to position [501, 0]
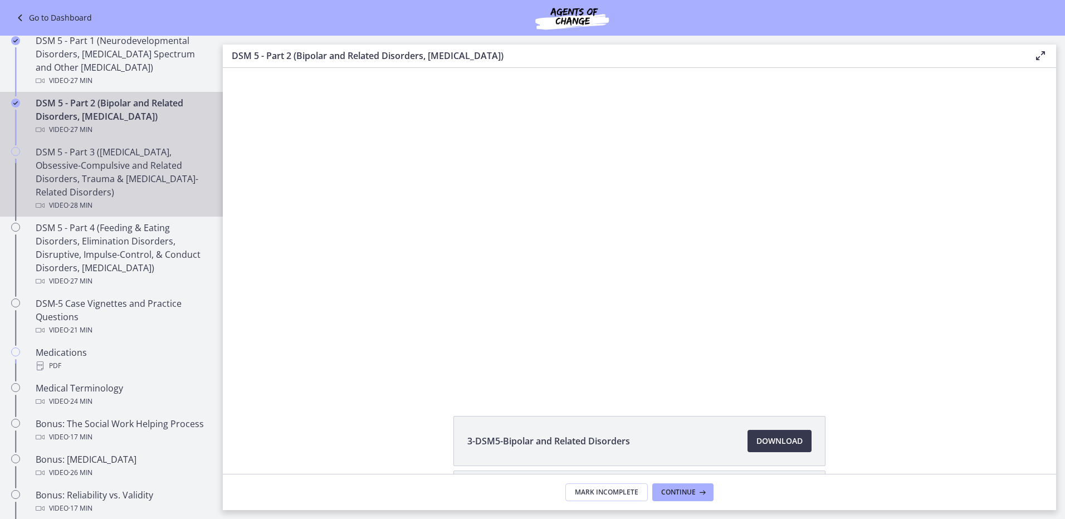
click at [140, 181] on div "DSM 5 - Part 3 ([MEDICAL_DATA], Obsessive-Compulsive and Related Disorders, Tra…" at bounding box center [123, 178] width 174 height 67
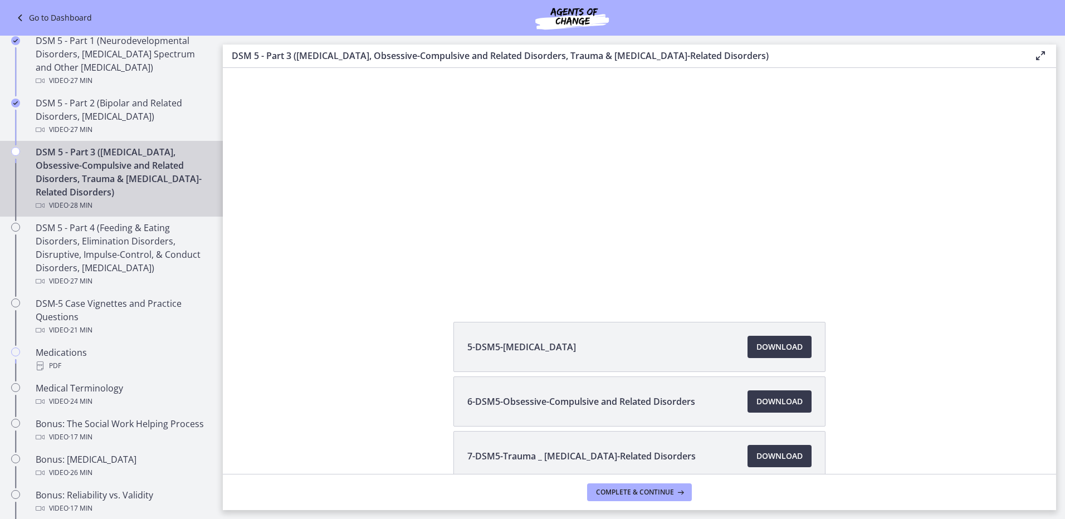
scroll to position [155, 0]
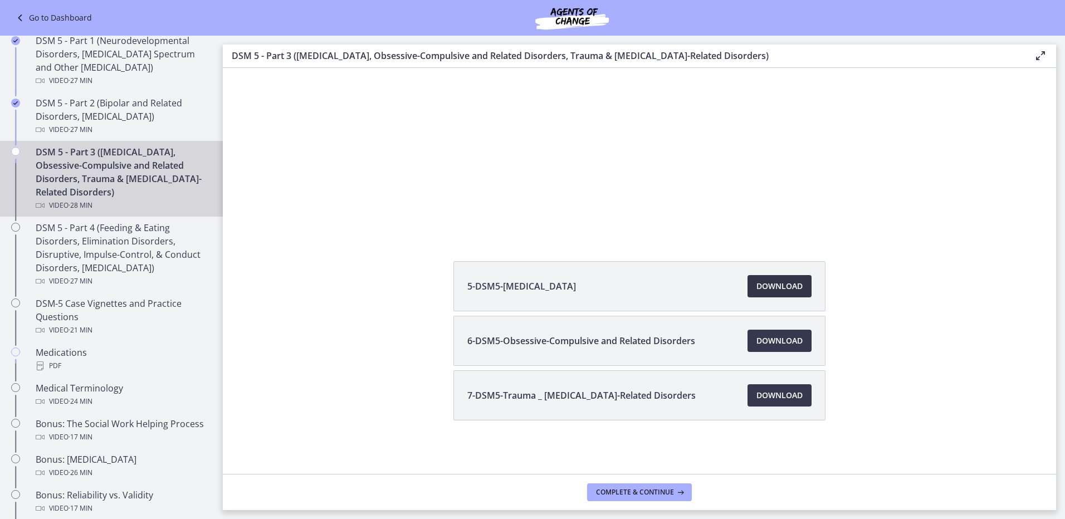
click at [780, 286] on span "Download Opens in a new window" at bounding box center [779, 286] width 46 height 13
click at [764, 338] on span "Download Opens in a new window" at bounding box center [779, 340] width 46 height 13
click at [785, 406] on link "Download Opens in a new window" at bounding box center [780, 395] width 64 height 22
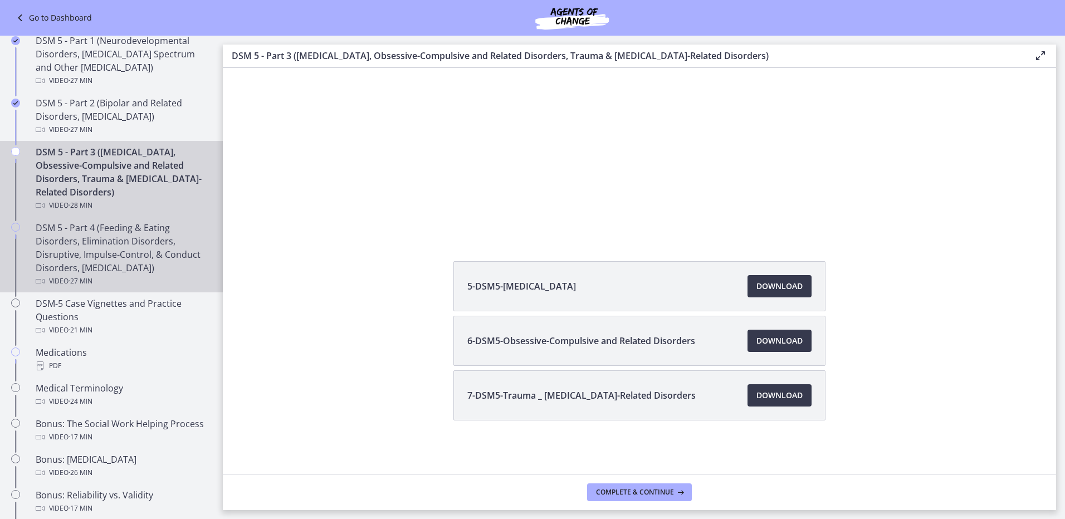
click at [158, 244] on div "DSM 5 - Part 4 (Feeding & Eating Disorders, Elimination Disorders, Disruptive, …" at bounding box center [123, 254] width 174 height 67
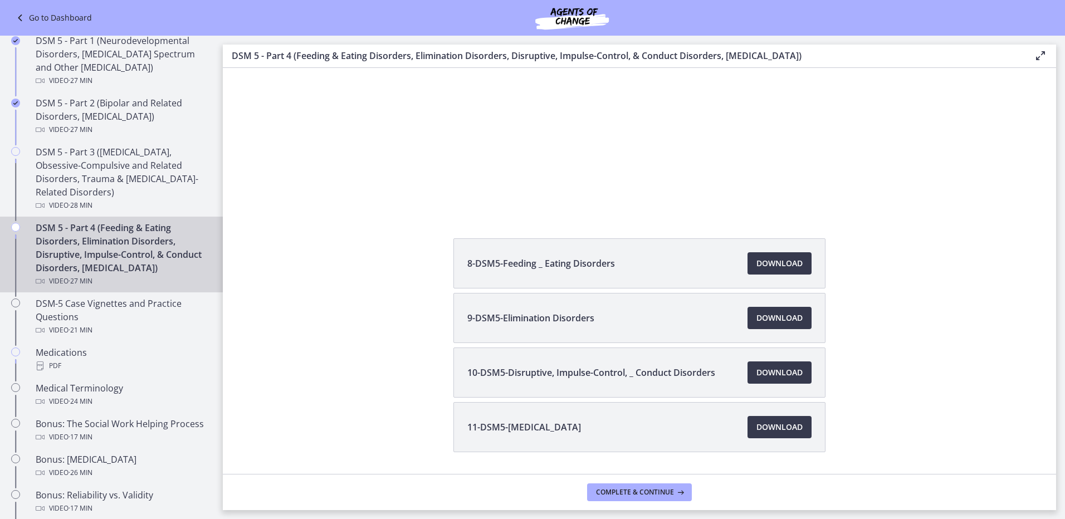
scroll to position [209, 0]
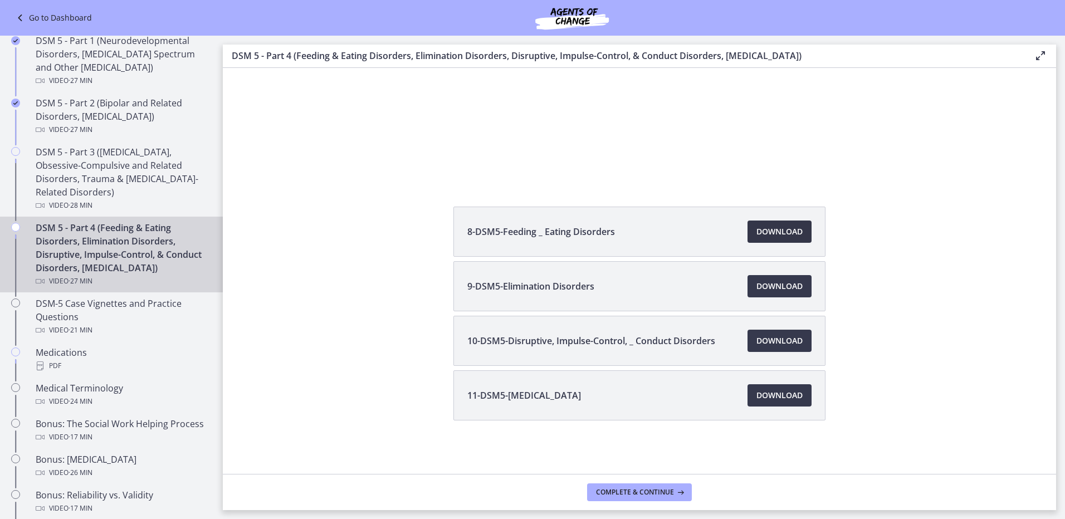
click at [777, 228] on span "Download Opens in a new window" at bounding box center [779, 231] width 46 height 13
click at [791, 289] on span "Download Opens in a new window" at bounding box center [779, 286] width 46 height 13
click at [793, 336] on span "Download Opens in a new window" at bounding box center [779, 340] width 46 height 13
click at [788, 387] on link "Download Opens in a new window" at bounding box center [780, 395] width 64 height 22
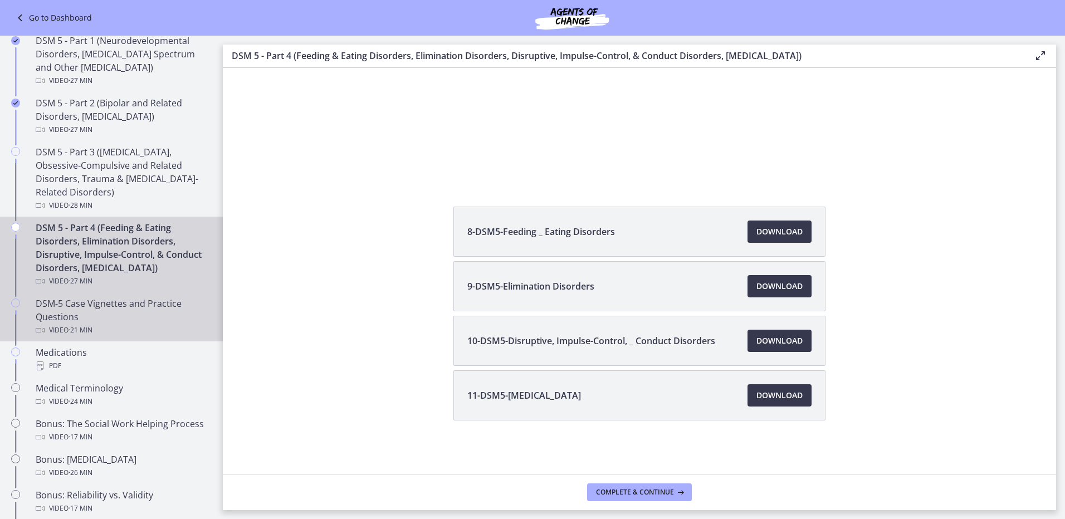
click at [122, 328] on div "DSM-5 Case Vignettes and Practice Questions Video · 21 min" at bounding box center [123, 317] width 174 height 40
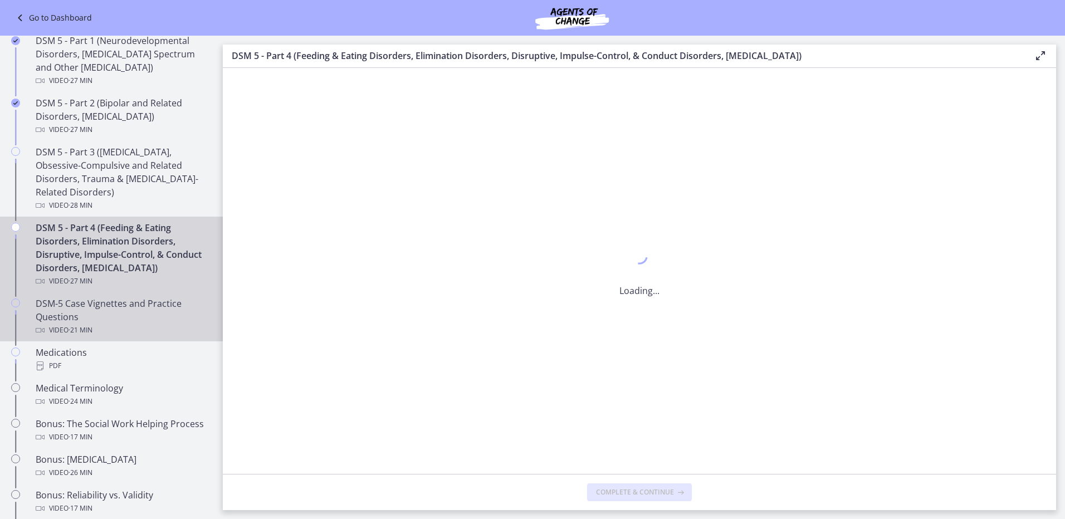
scroll to position [0, 0]
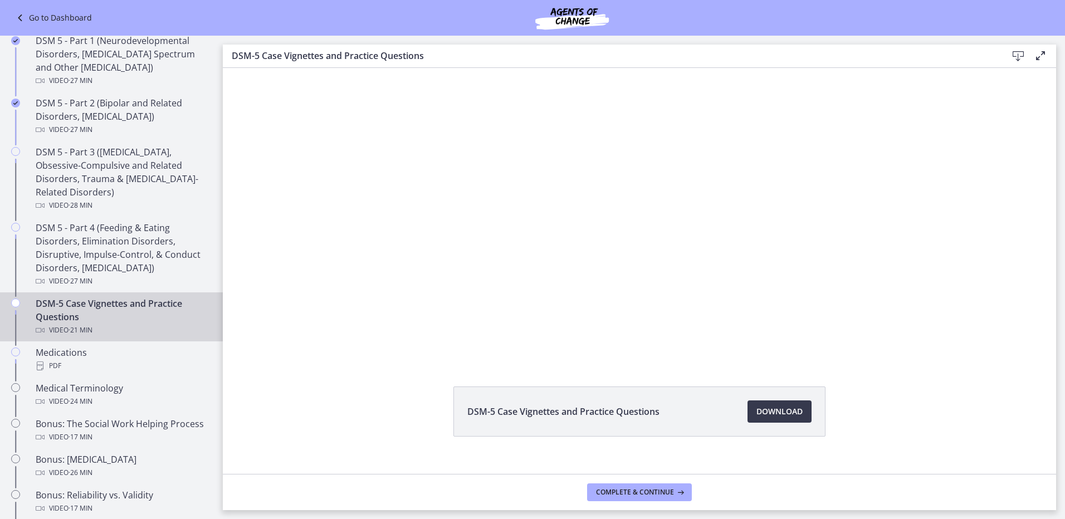
scroll to position [46, 0]
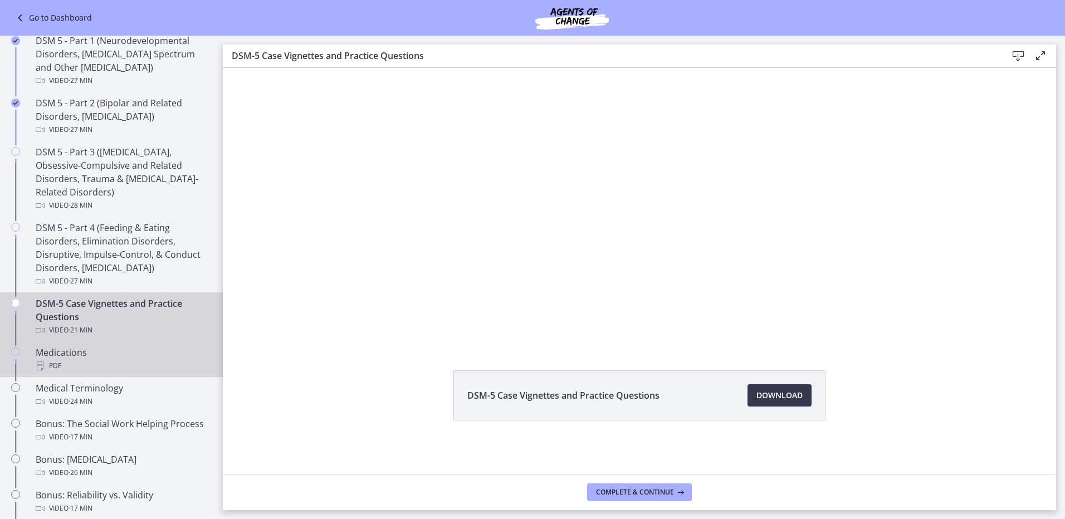
click at [115, 364] on div "PDF" at bounding box center [123, 365] width 174 height 13
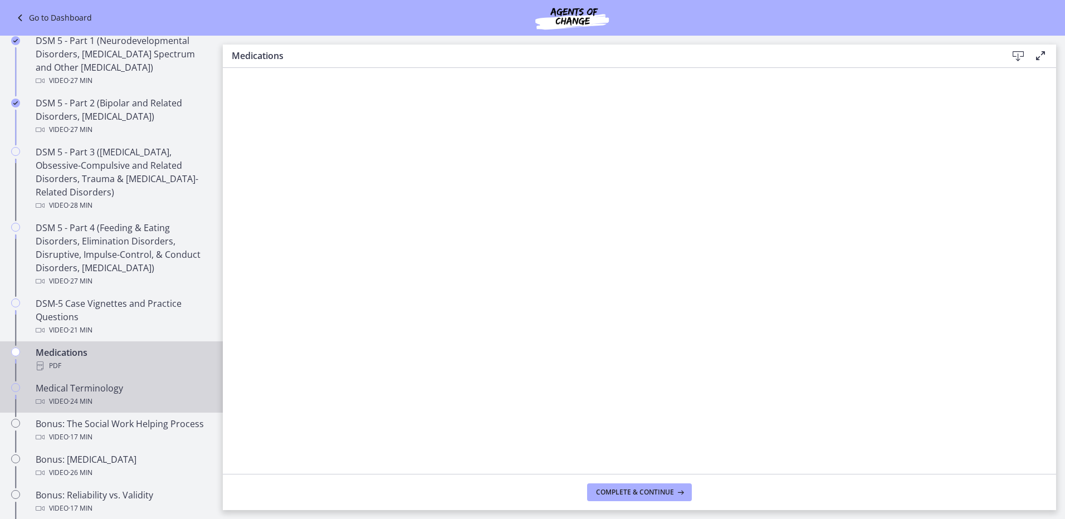
click at [116, 404] on div "Video · 24 min" at bounding box center [123, 401] width 174 height 13
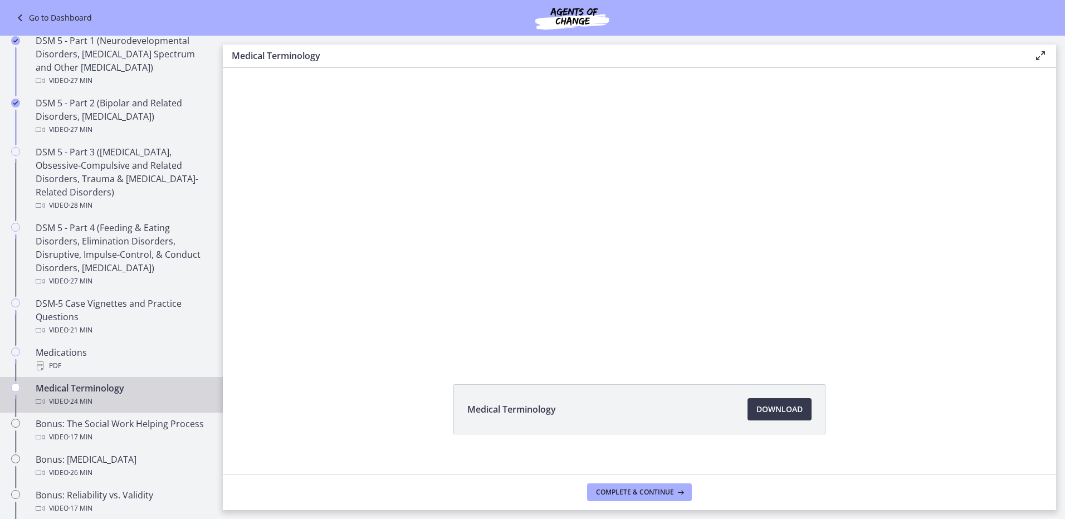
scroll to position [46, 0]
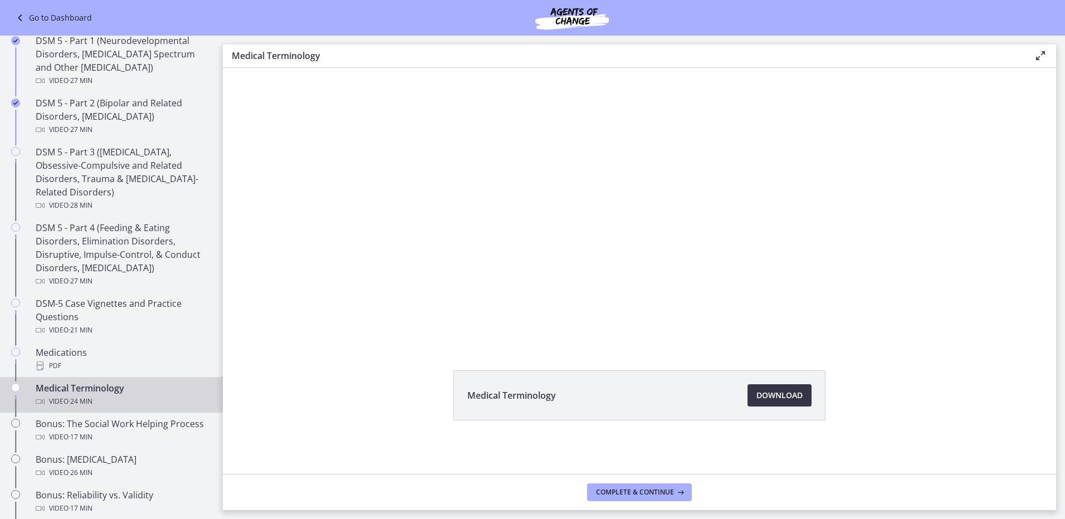
click at [756, 389] on span "Download Opens in a new window" at bounding box center [779, 395] width 46 height 13
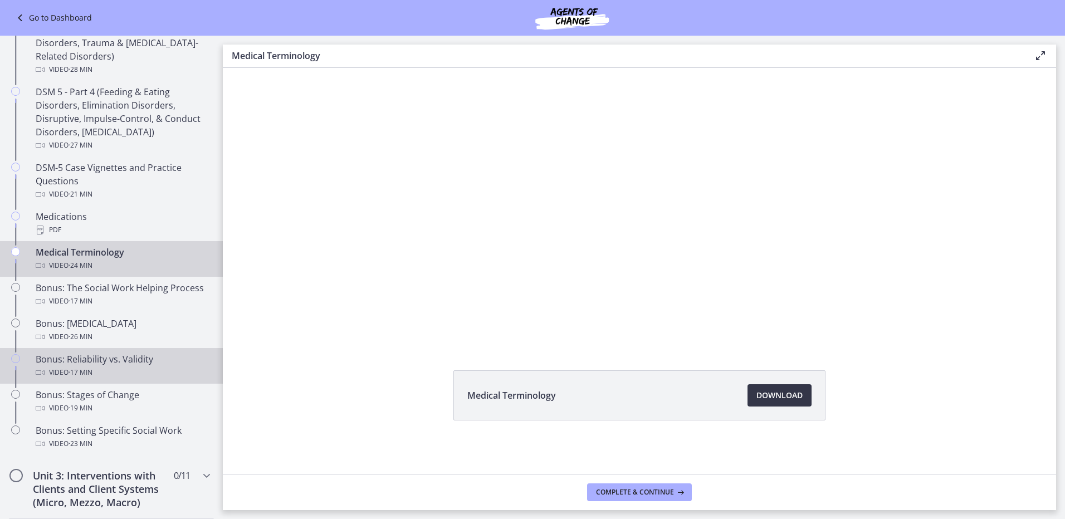
scroll to position [668, 0]
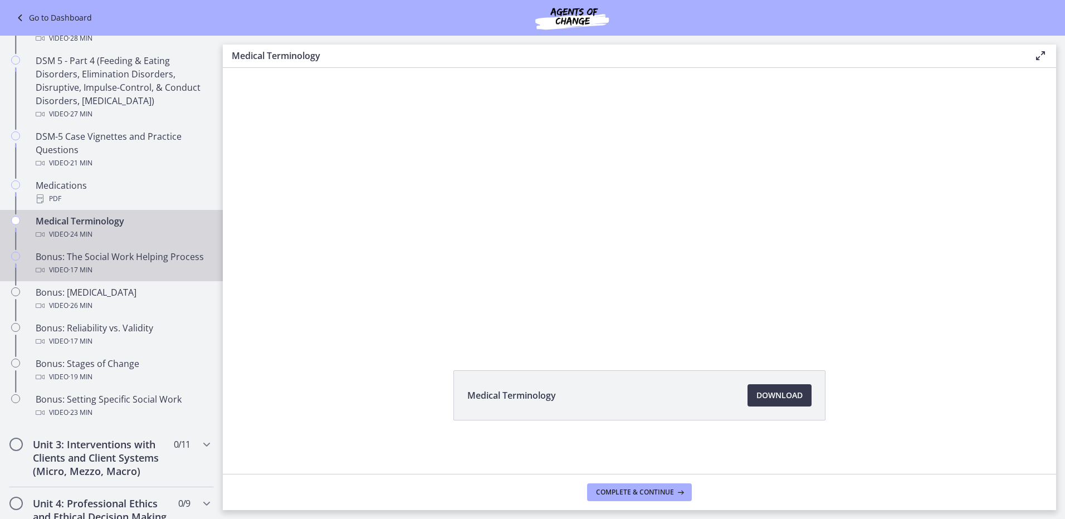
click at [180, 258] on div "Bonus: The Social Work Helping Process Video · 17 min" at bounding box center [123, 263] width 174 height 27
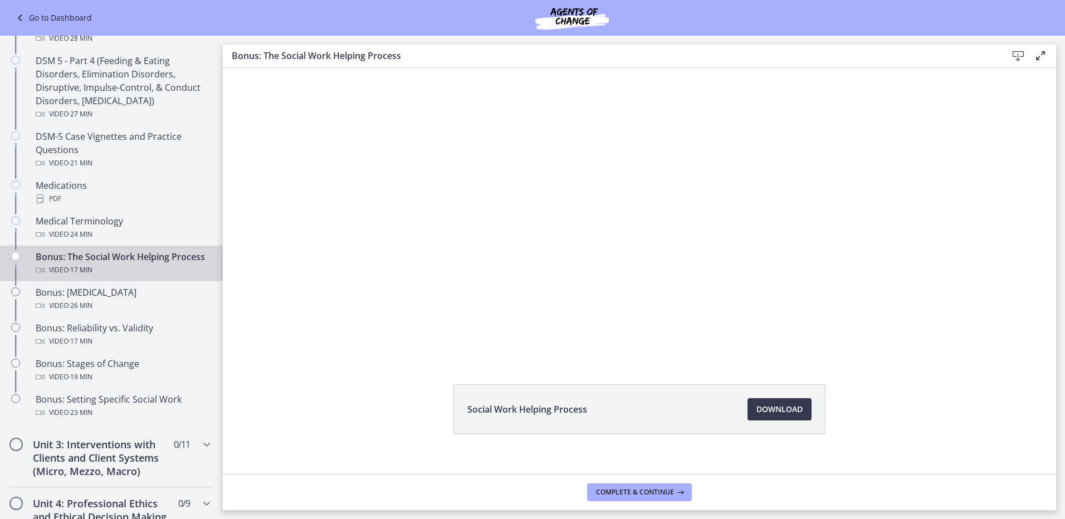
scroll to position [46, 0]
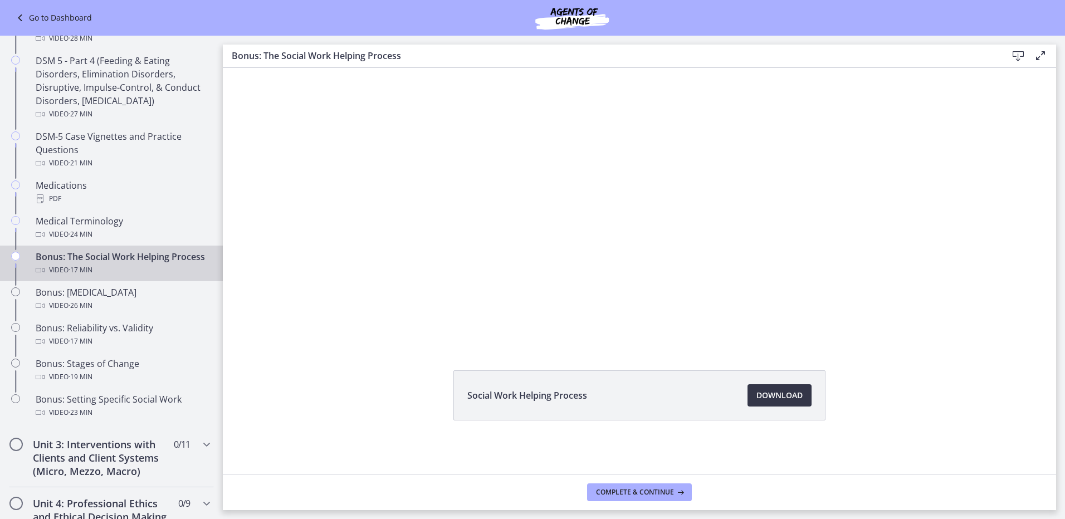
click at [759, 406] on link "Download Opens in a new window" at bounding box center [780, 395] width 64 height 22
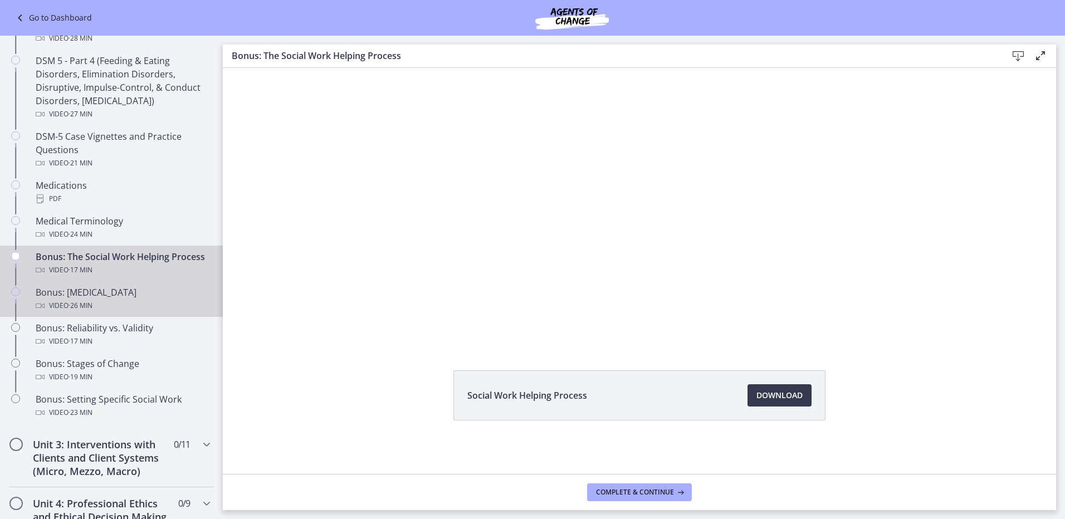
click at [97, 311] on div "Bonus: [MEDICAL_DATA] Video · 26 min" at bounding box center [123, 299] width 174 height 27
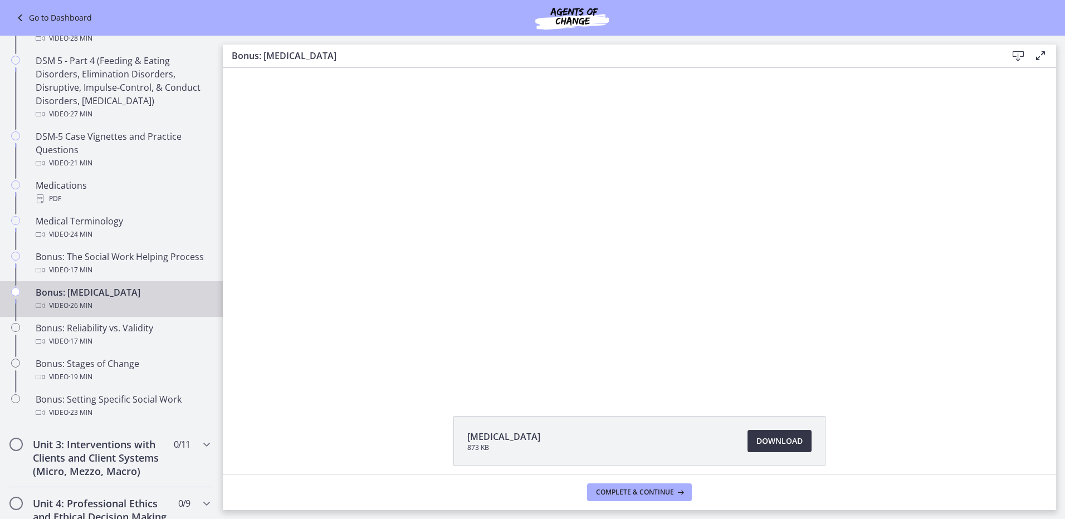
click at [764, 439] on span "Download Opens in a new window" at bounding box center [779, 440] width 46 height 13
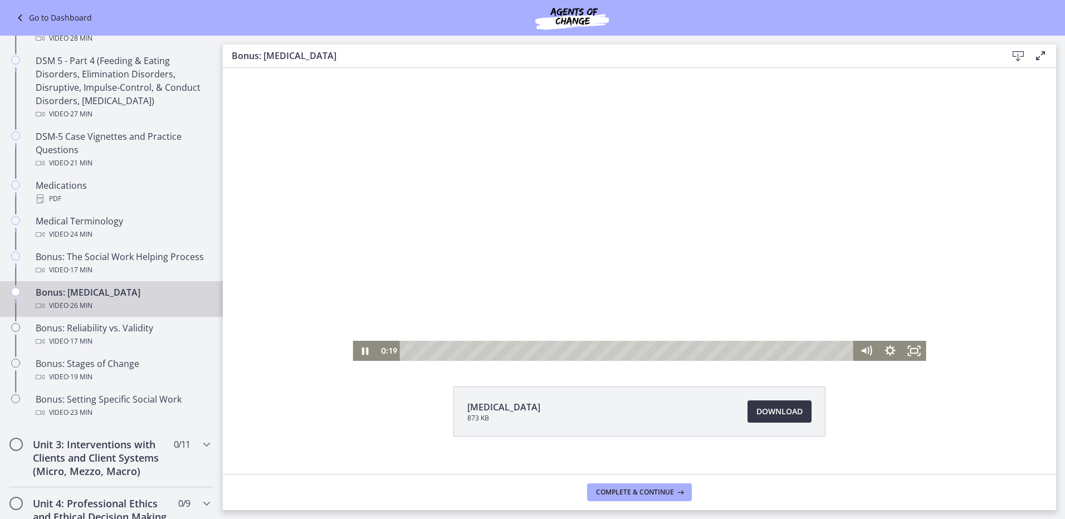
scroll to position [46, 0]
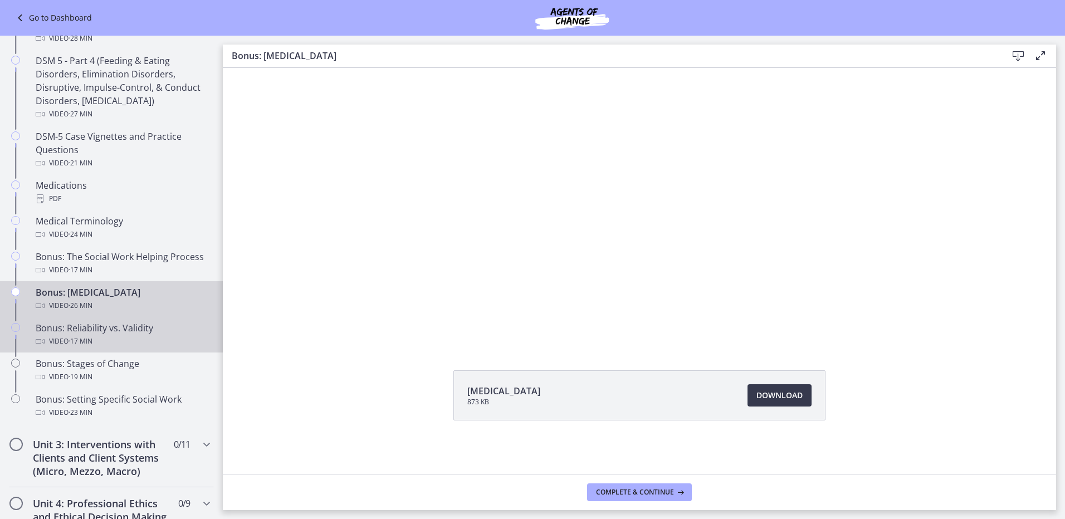
click at [124, 341] on div "Video · 17 min" at bounding box center [123, 341] width 174 height 13
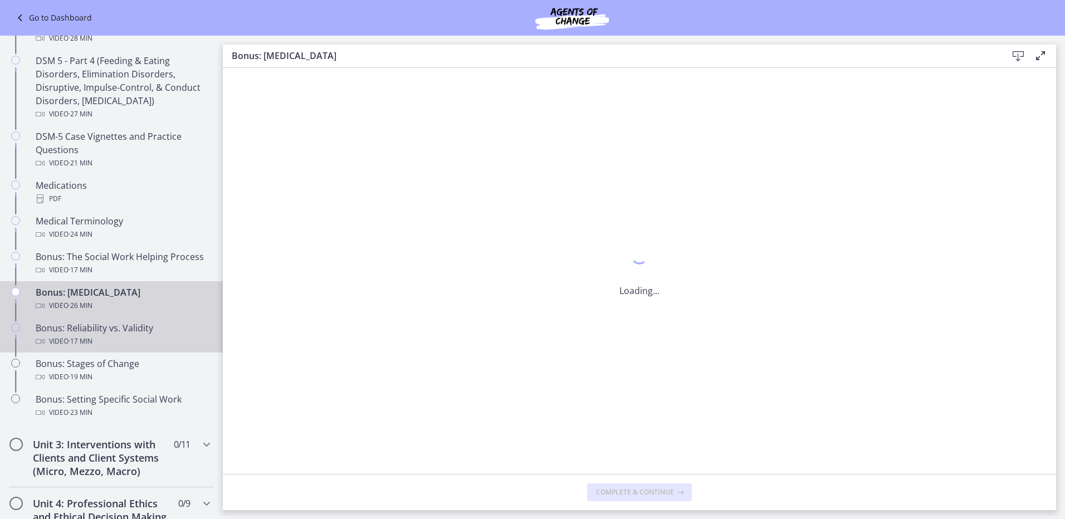
scroll to position [0, 0]
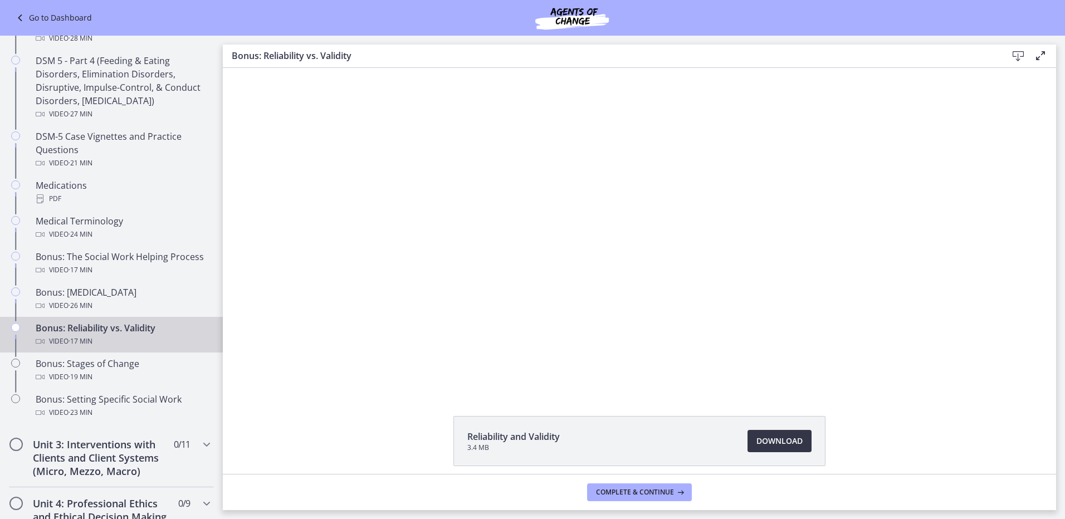
click at [785, 437] on span "Download Opens in a new window" at bounding box center [779, 440] width 46 height 13
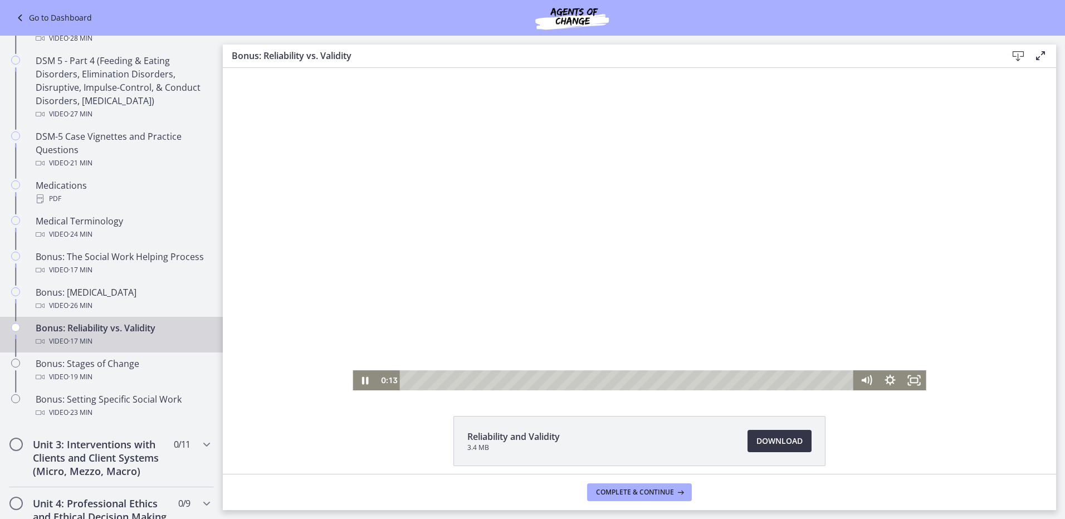
scroll to position [46, 0]
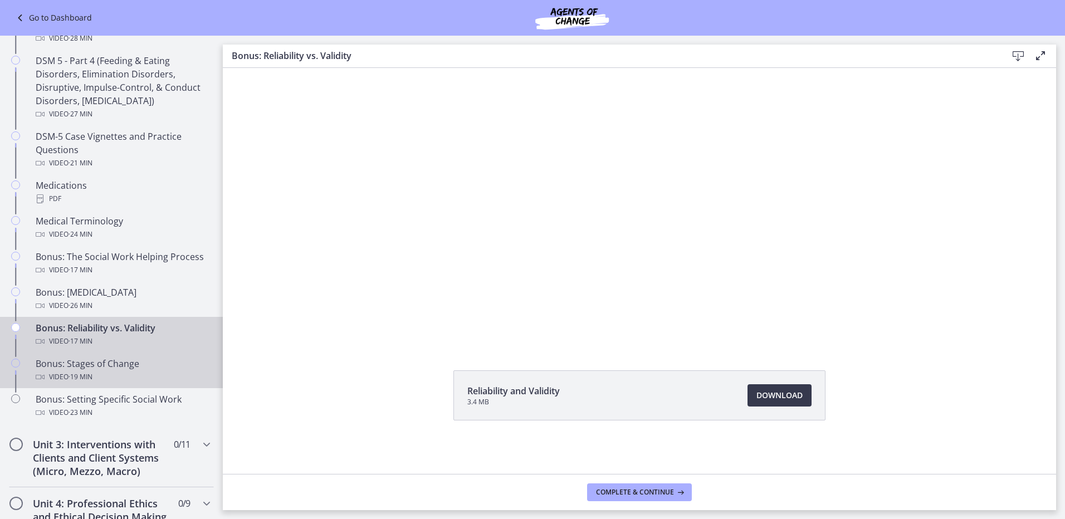
click at [113, 368] on div "Bonus: Stages of Change Video · 19 min" at bounding box center [123, 370] width 174 height 27
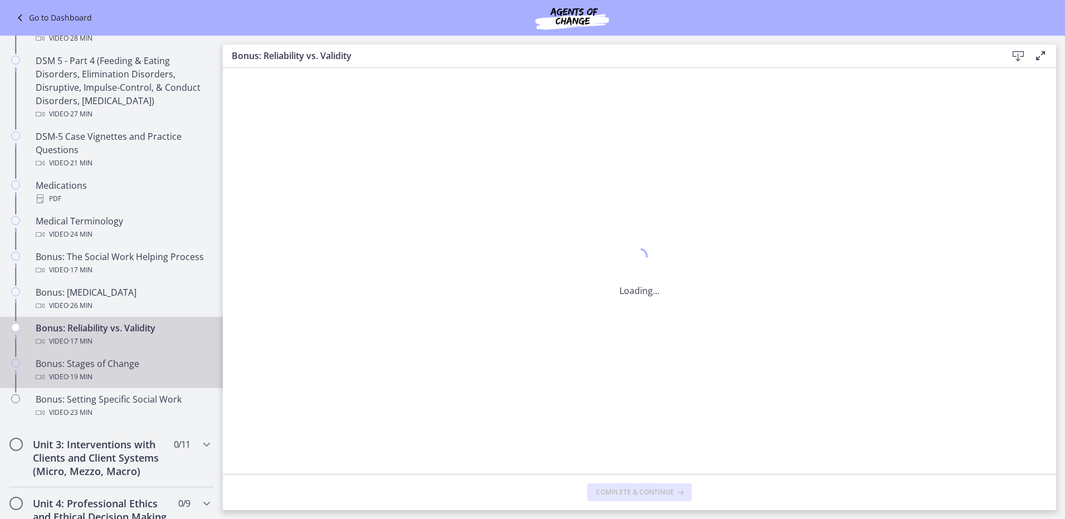
scroll to position [0, 0]
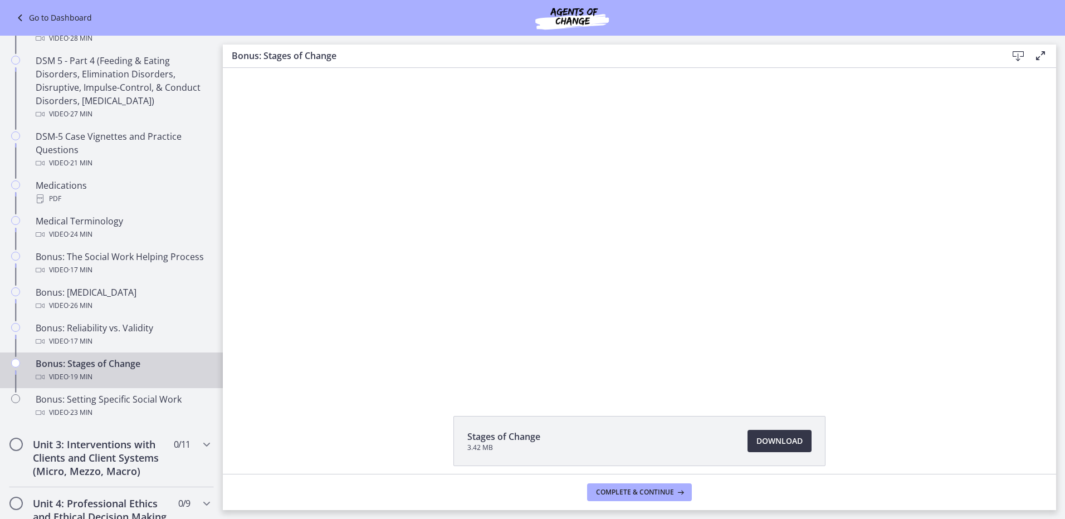
click at [783, 439] on span "Download Opens in a new window" at bounding box center [779, 440] width 46 height 13
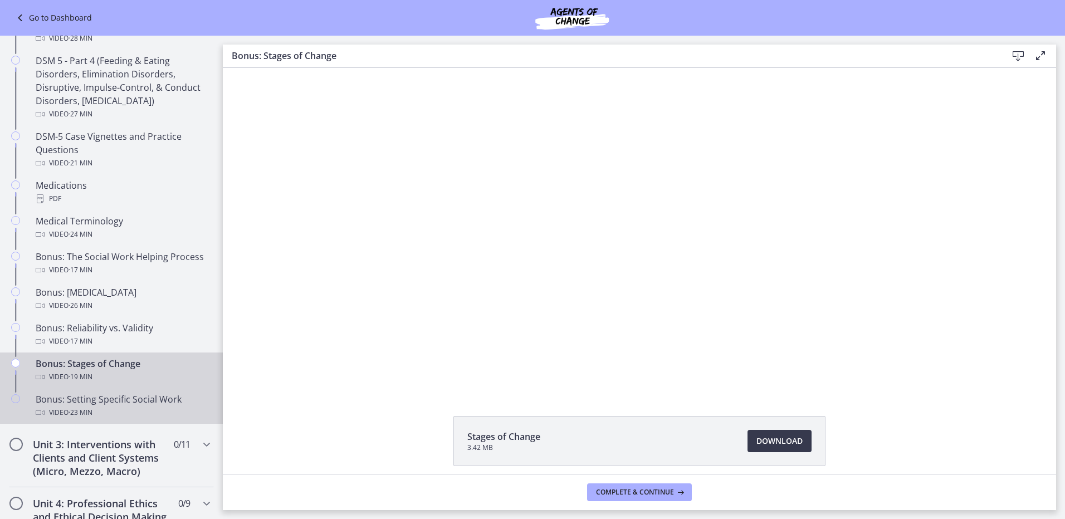
click at [135, 410] on div "Video · 23 min" at bounding box center [123, 412] width 174 height 13
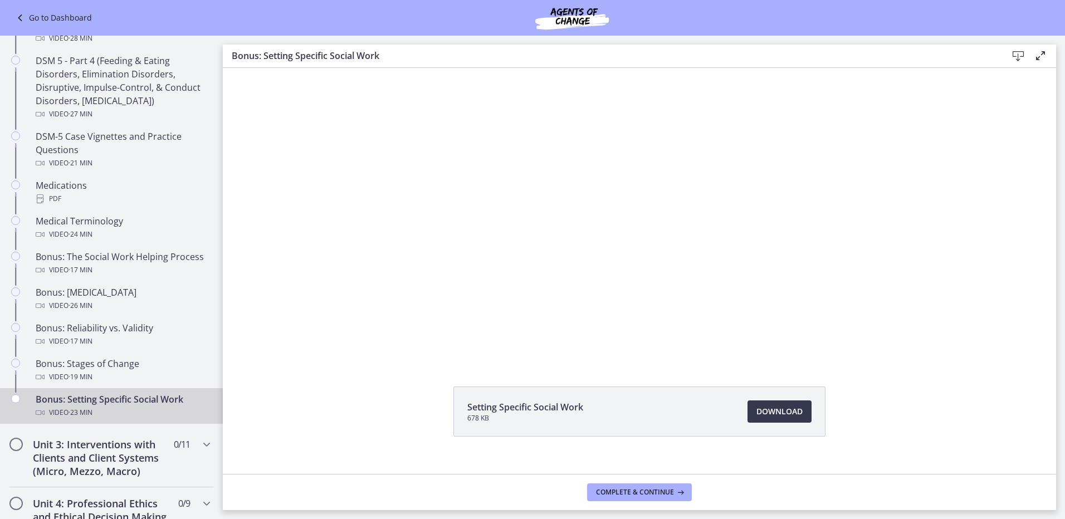
scroll to position [46, 0]
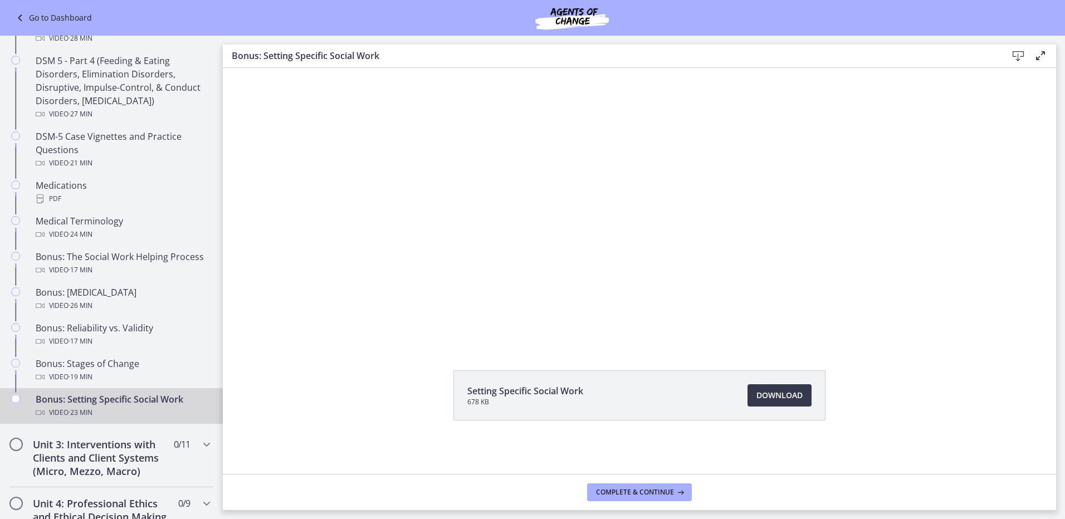
click at [772, 379] on li "Setting Specific Social Work 678 KB Download Opens in a new window" at bounding box center [639, 395] width 372 height 50
click at [765, 393] on span "Download Opens in a new window" at bounding box center [779, 395] width 46 height 13
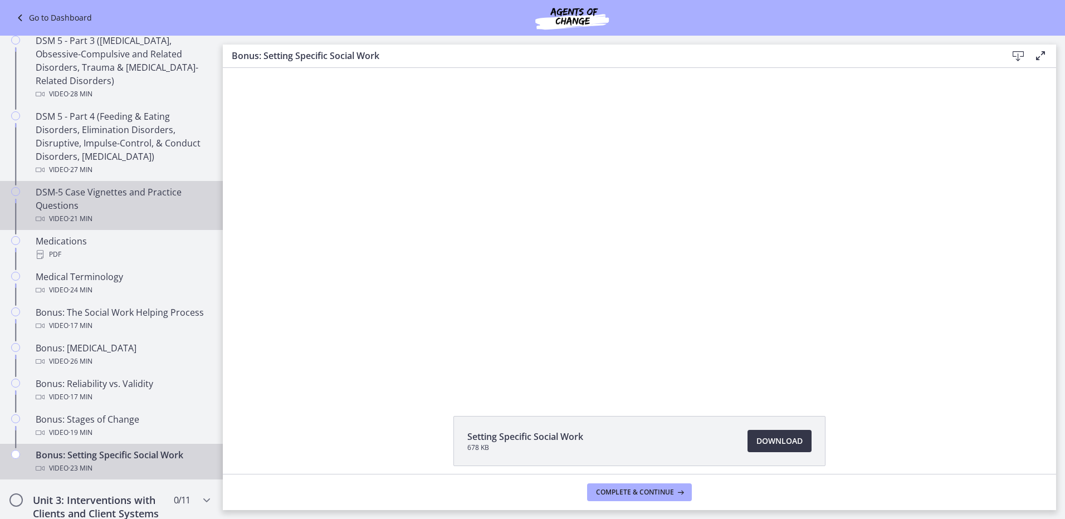
scroll to position [390, 0]
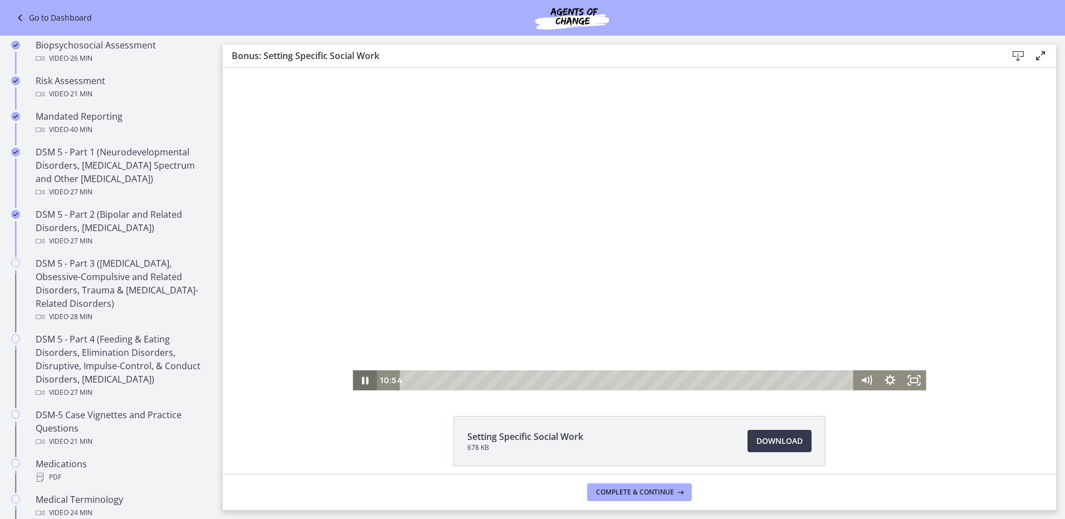
click at [365, 373] on icon "Pause" at bounding box center [365, 380] width 24 height 20
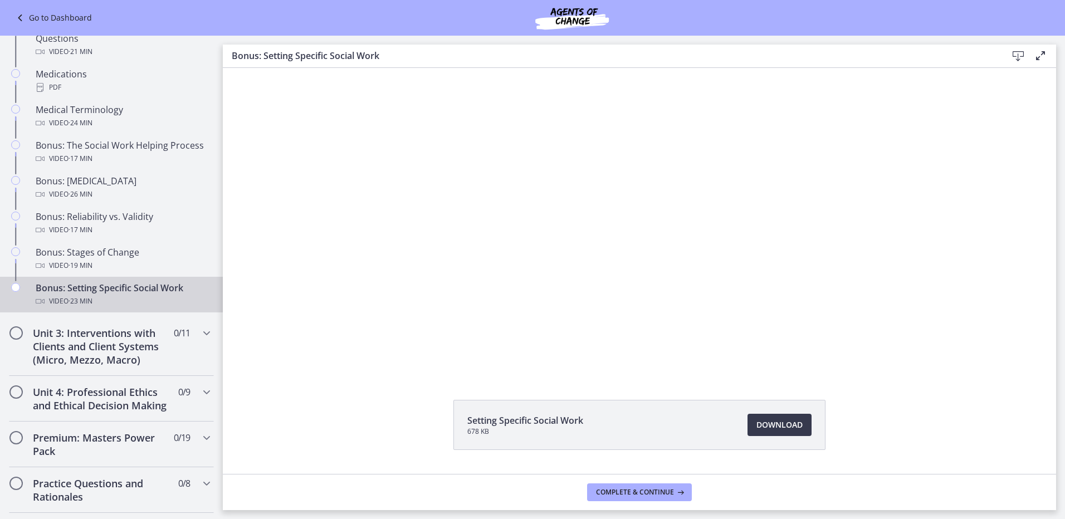
scroll to position [0, 0]
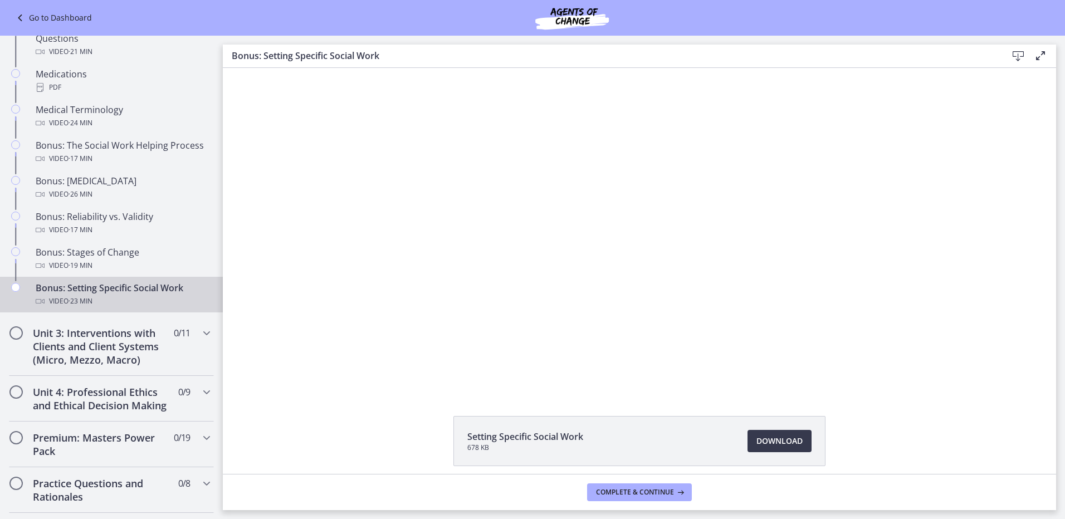
click at [43, 17] on link "Go to Dashboard" at bounding box center [52, 17] width 79 height 13
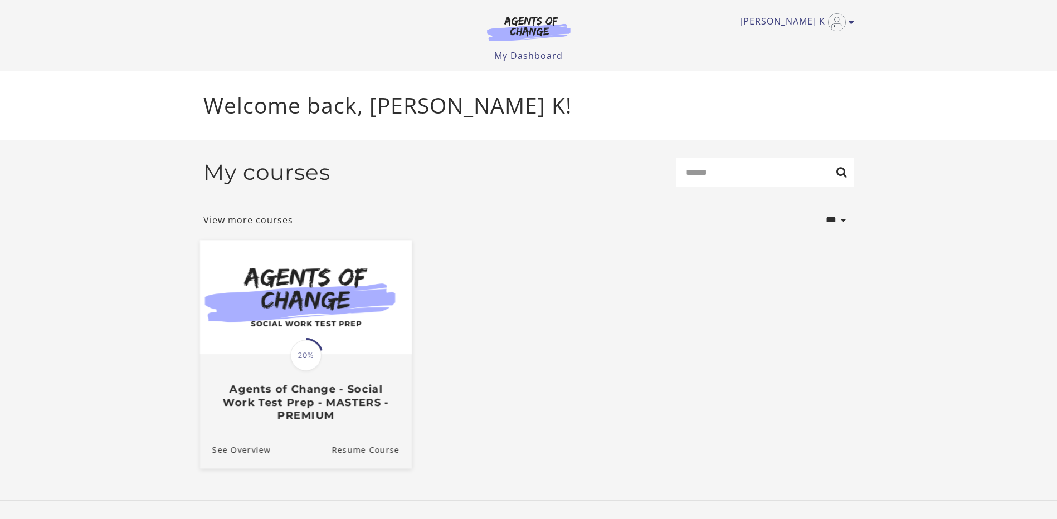
click at [308, 252] on img at bounding box center [305, 297] width 212 height 114
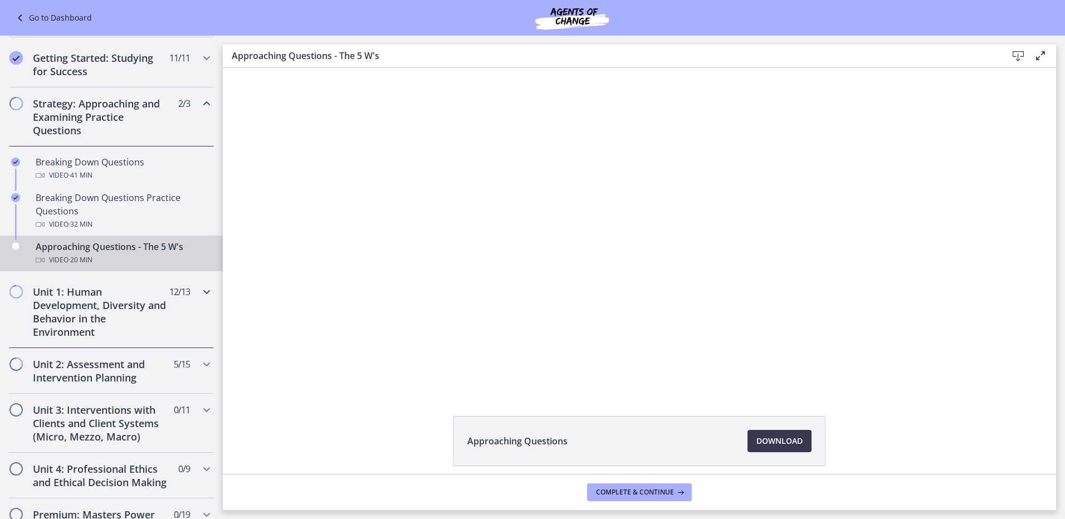
scroll to position [167, 0]
